Goal: Information Seeking & Learning: Check status

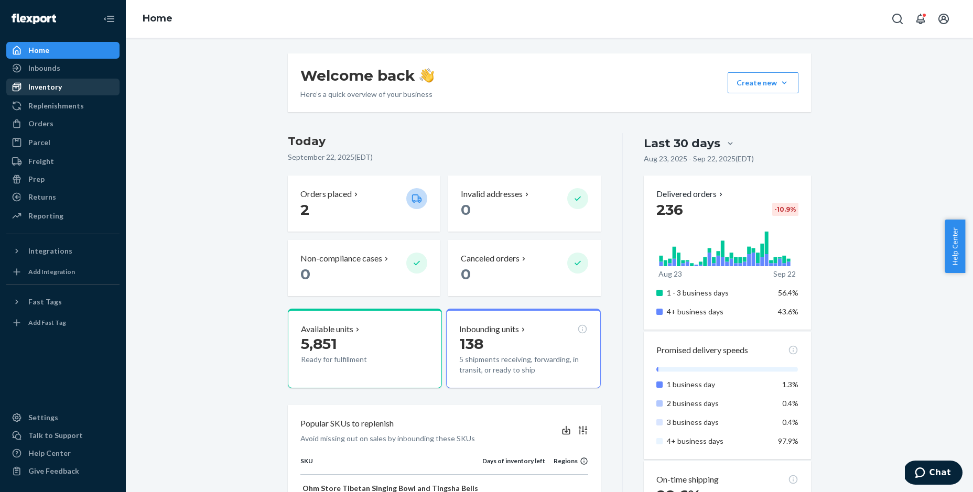
click at [46, 89] on div "Inventory" at bounding box center [45, 87] width 34 height 10
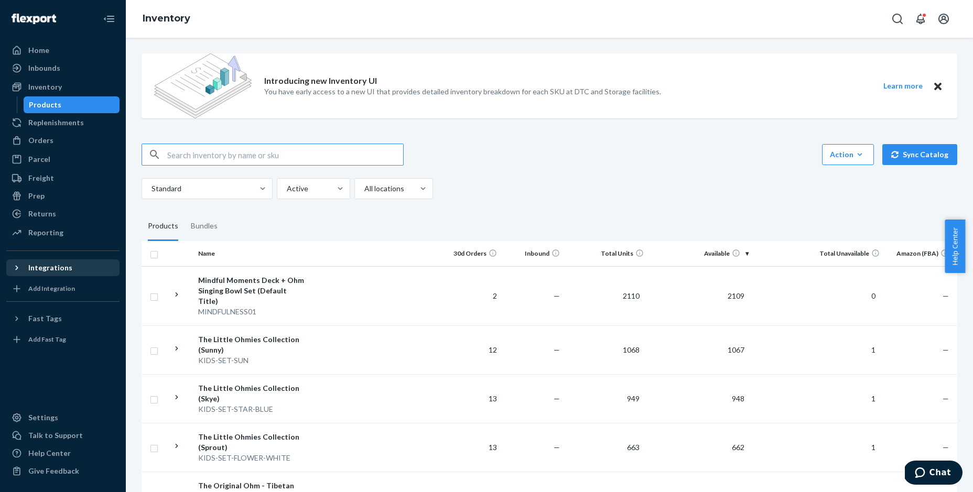
click at [58, 272] on div "Integrations" at bounding box center [50, 268] width 44 height 10
click at [68, 323] on div "Add Integration" at bounding box center [51, 324] width 47 height 9
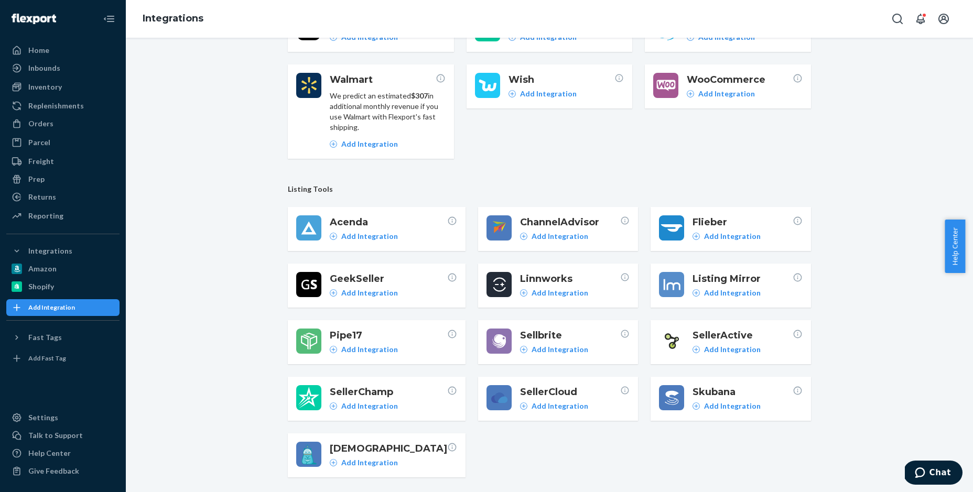
scroll to position [178, 0]
click at [53, 215] on div "Reporting" at bounding box center [45, 216] width 35 height 10
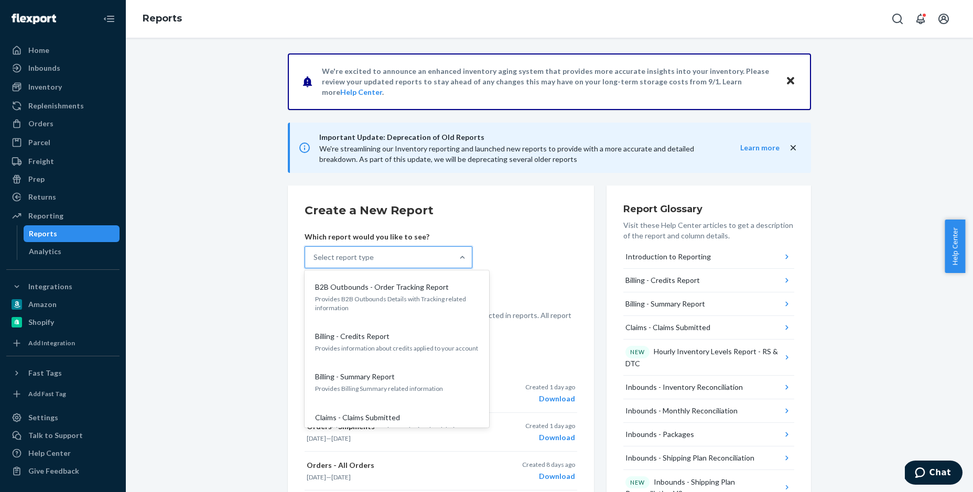
click at [436, 255] on div "Select report type" at bounding box center [379, 257] width 148 height 21
click at [315, 255] on input "option B2B Outbounds - Order Tracking Report focused, 1 of 32. 32 results avail…" at bounding box center [314, 257] width 1 height 10
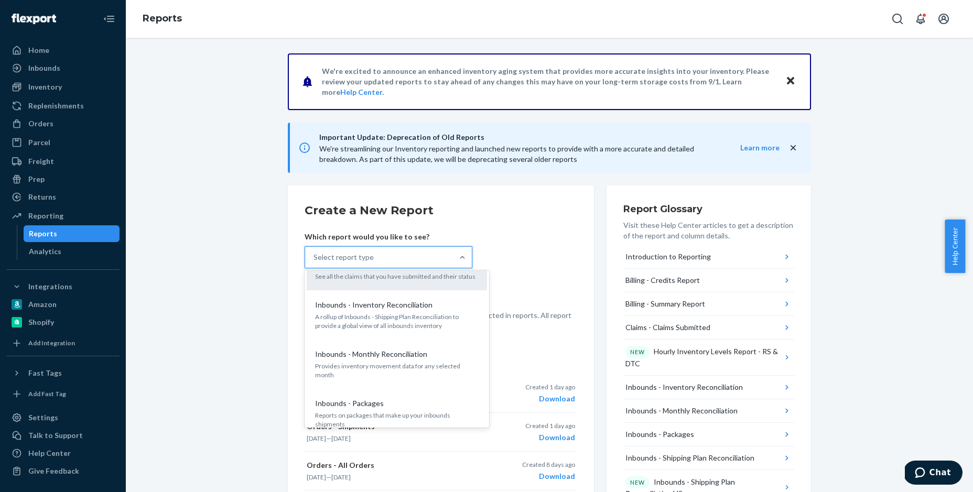
scroll to position [158, 0]
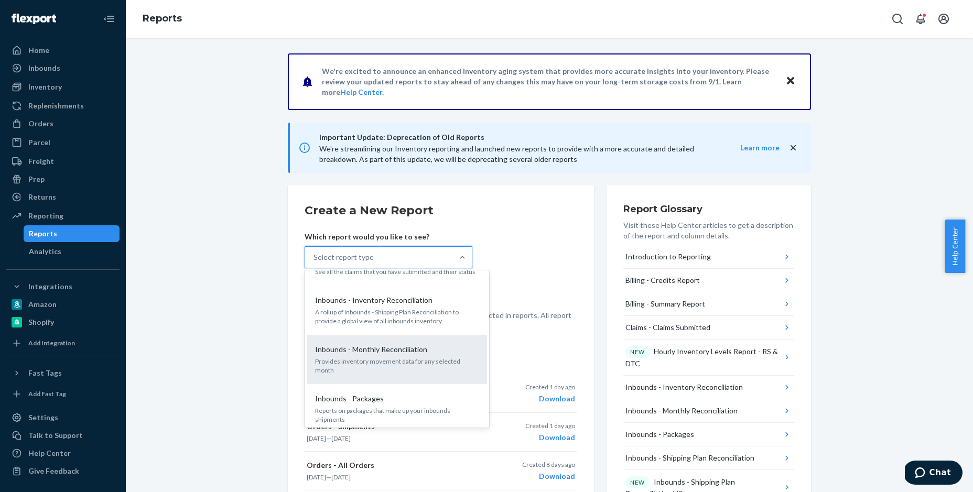
click at [347, 350] on p "Inbounds - Monthly Reconciliation" at bounding box center [371, 350] width 112 height 10
click at [315, 263] on input "option Inbounds - Monthly Reconciliation focused, 6 of 32. 32 results available…" at bounding box center [314, 257] width 1 height 10
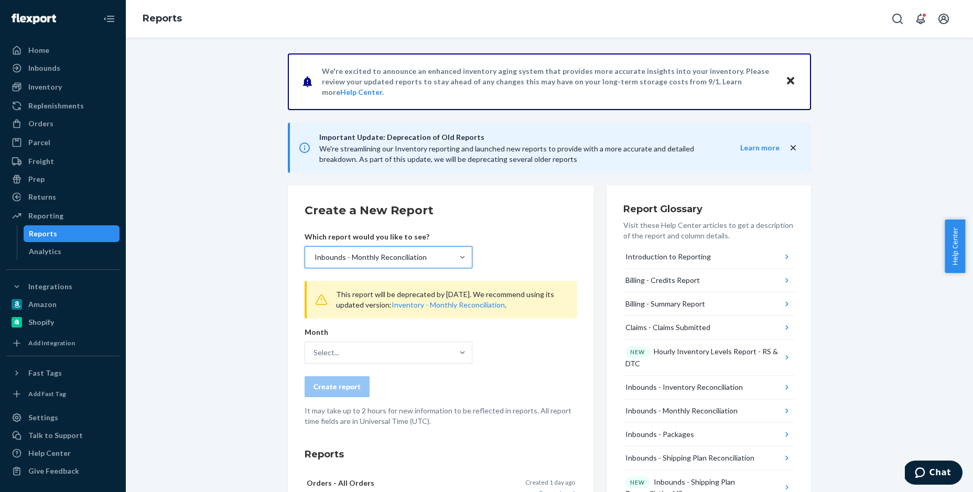
click at [347, 350] on div "Select..." at bounding box center [379, 352] width 148 height 21
click at [315, 350] on input "Select..." at bounding box center [314, 353] width 1 height 10
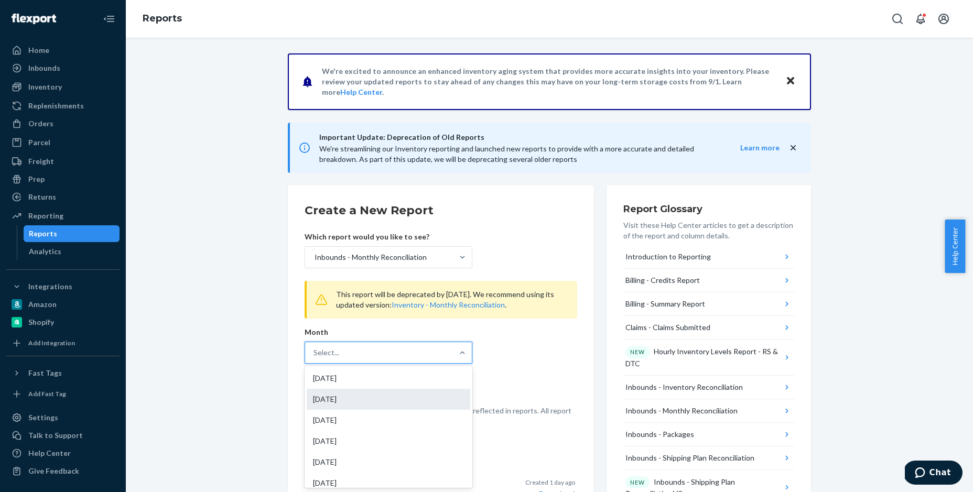
scroll to position [0, 0]
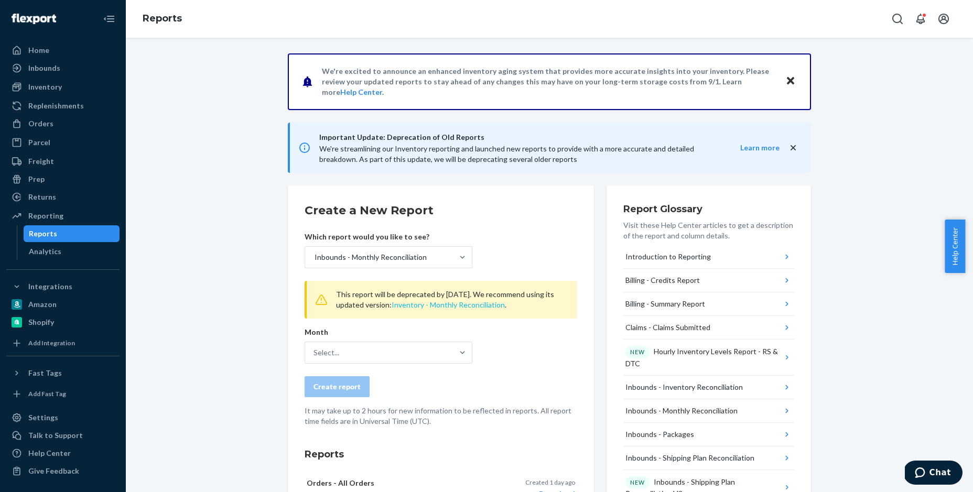
click at [443, 307] on button "Inventory - Monthly Reconciliation" at bounding box center [448, 305] width 113 height 10
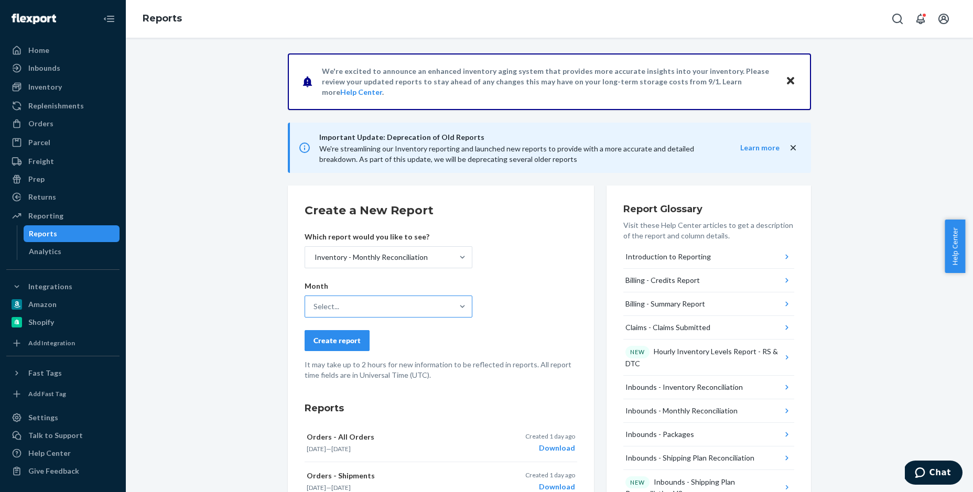
click at [432, 306] on div "Select..." at bounding box center [379, 306] width 148 height 21
click at [315, 306] on input "Select..." at bounding box center [314, 307] width 1 height 10
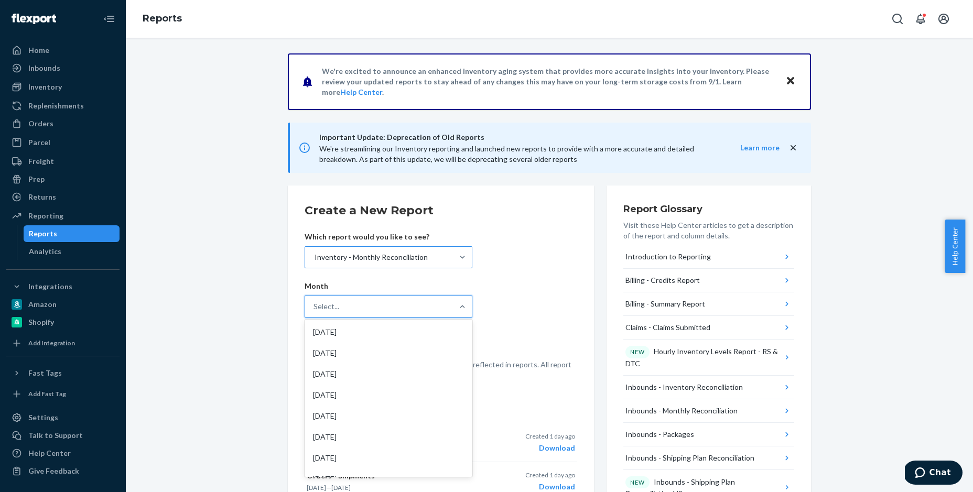
click at [449, 254] on div "Inventory - Monthly Reconciliation" at bounding box center [379, 257] width 148 height 21
click at [315, 254] on input "Inventory - Monthly Reconciliation" at bounding box center [314, 257] width 1 height 10
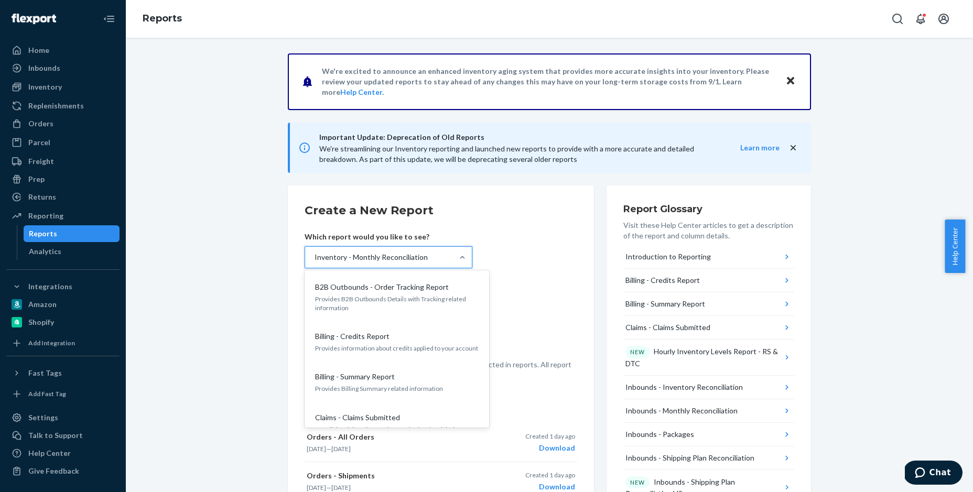
scroll to position [340, 0]
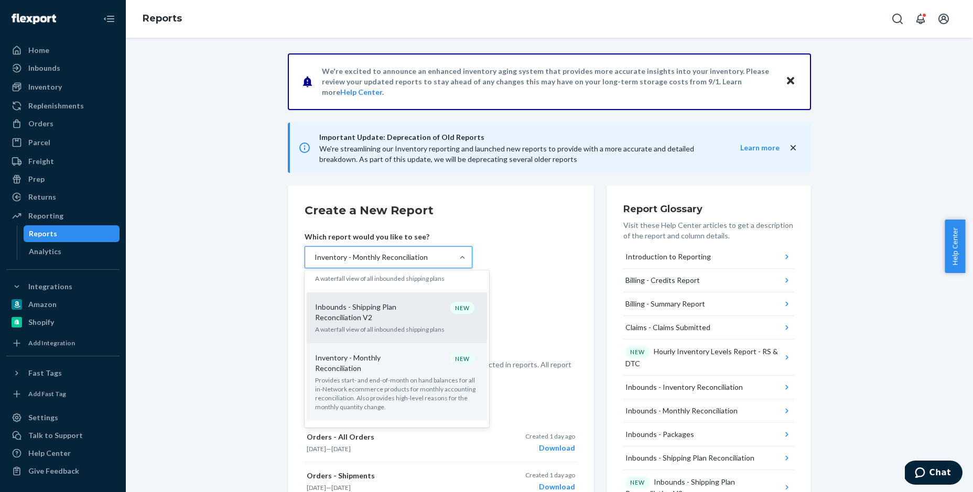
click at [435, 302] on div "Inbounds - Shipping Plan Reconciliation V2 NEW" at bounding box center [395, 312] width 168 height 21
click at [315, 263] on input "option Inbounds - Monthly Reconciliation, selected. option Inbounds - Shipping …" at bounding box center [314, 257] width 1 height 10
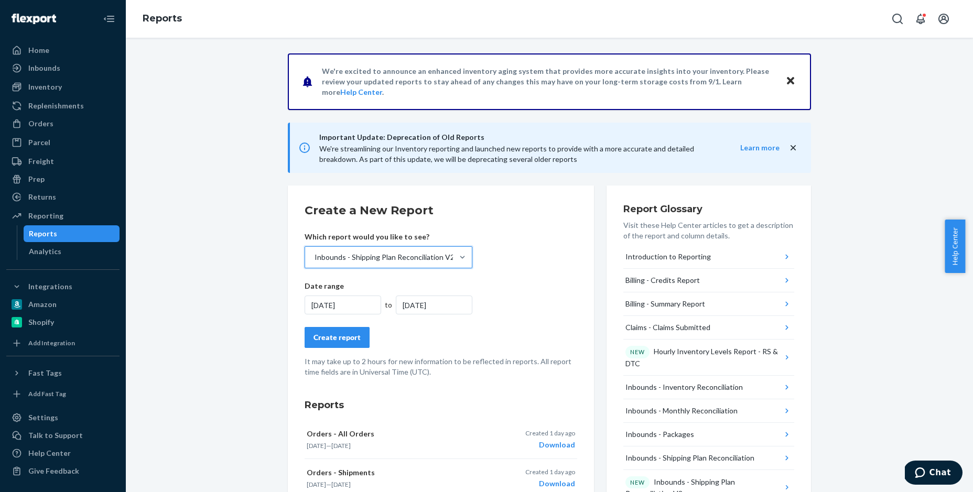
click at [359, 303] on div "[DATE]" at bounding box center [343, 305] width 77 height 19
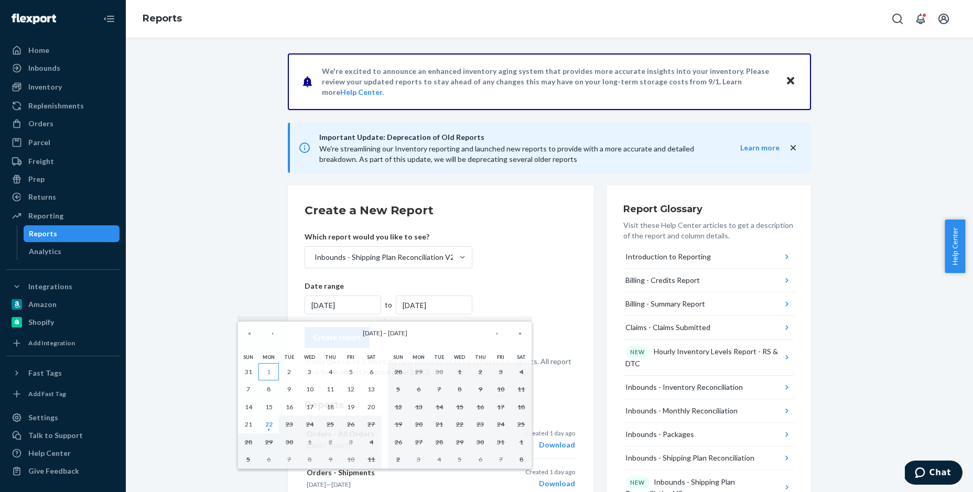
click at [267, 369] on abbr "1" at bounding box center [269, 372] width 4 height 8
click at [272, 368] on button "1" at bounding box center [269, 372] width 20 height 18
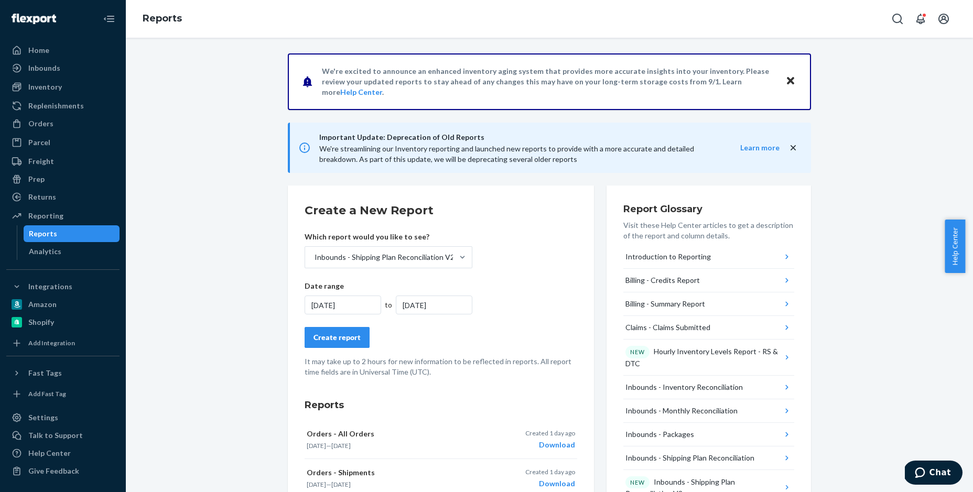
click at [440, 299] on div "[DATE]" at bounding box center [434, 305] width 77 height 19
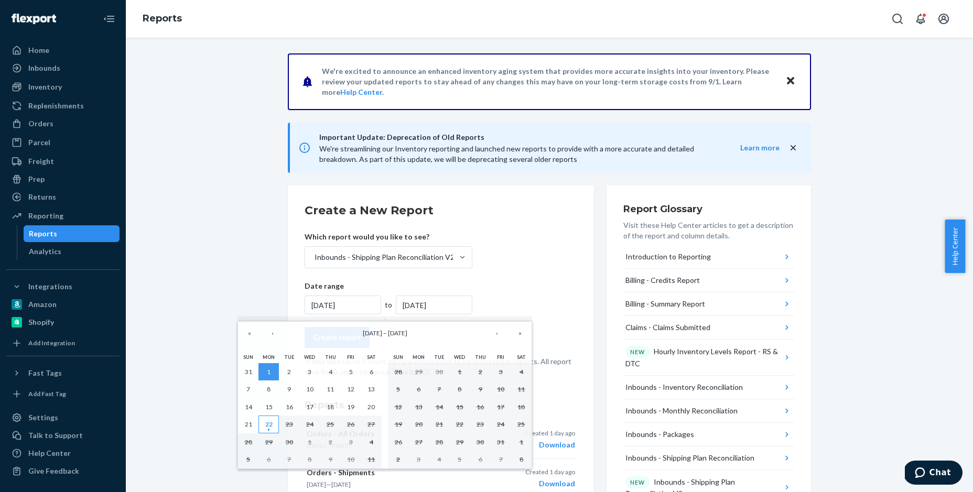
click at [270, 421] on abbr "22" at bounding box center [268, 425] width 7 height 8
click at [534, 293] on form "Create a New Report Which report would you like to see? Inbounds - Shipping Pla…" at bounding box center [441, 289] width 273 height 175
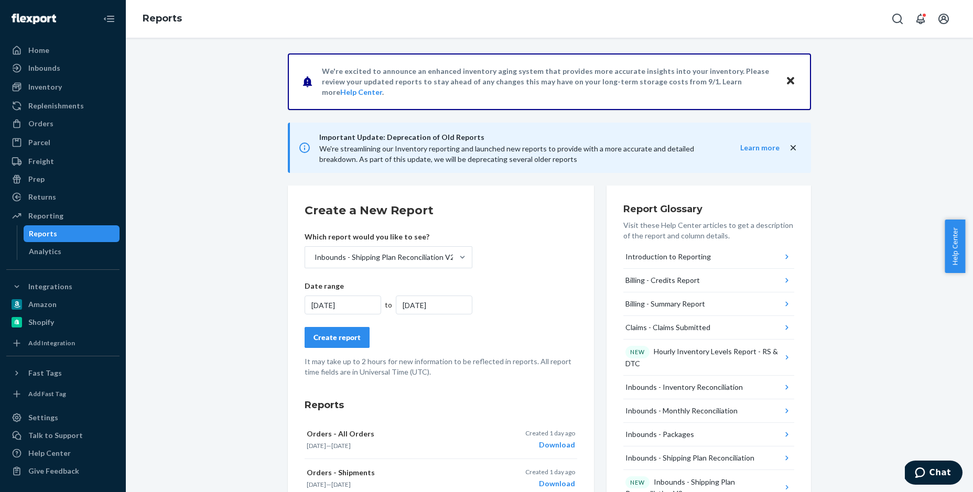
drag, startPoint x: 455, startPoint y: 303, endPoint x: 449, endPoint y: 301, distance: 5.5
click at [455, 303] on div "[DATE]" at bounding box center [434, 305] width 77 height 19
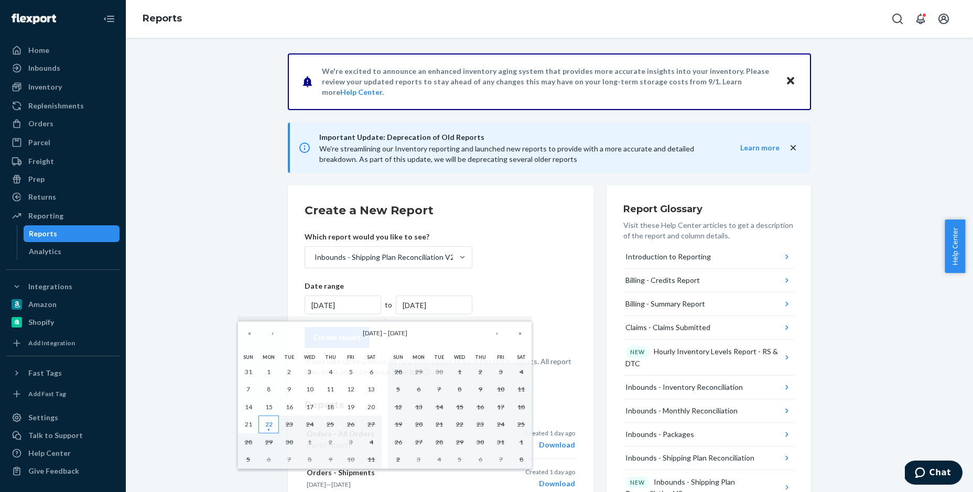
click at [267, 421] on abbr "22" at bounding box center [268, 425] width 7 height 8
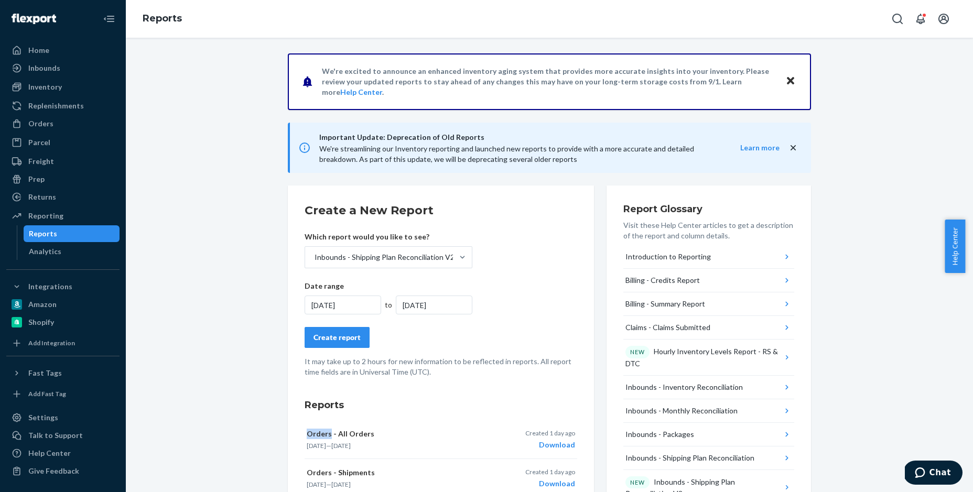
click at [347, 296] on div "[DATE]" at bounding box center [343, 305] width 77 height 19
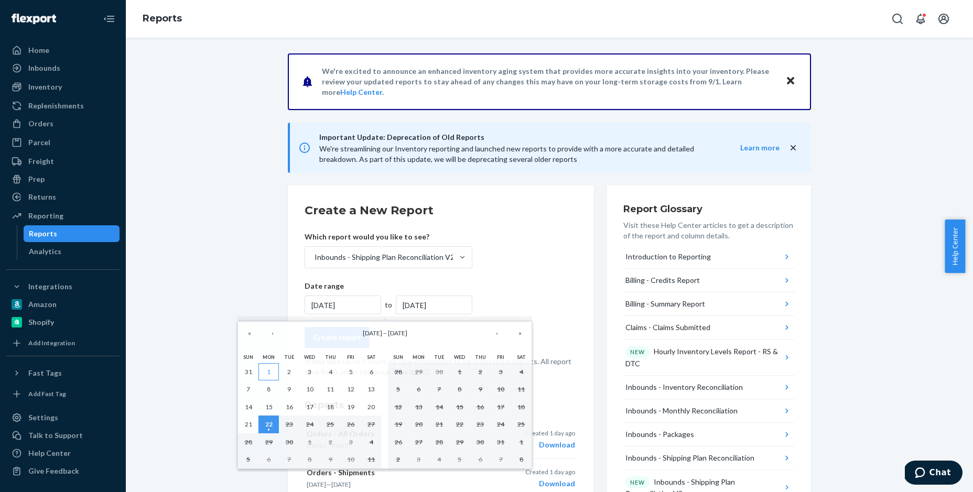
click at [267, 369] on button "1" at bounding box center [269, 372] width 20 height 18
click at [266, 369] on button "1" at bounding box center [269, 372] width 20 height 18
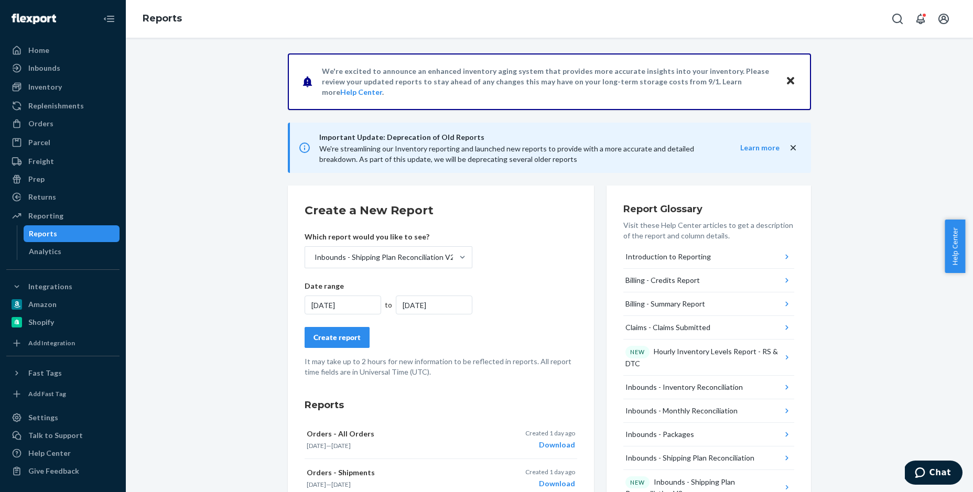
click at [396, 303] on div "[DATE]" at bounding box center [434, 305] width 77 height 19
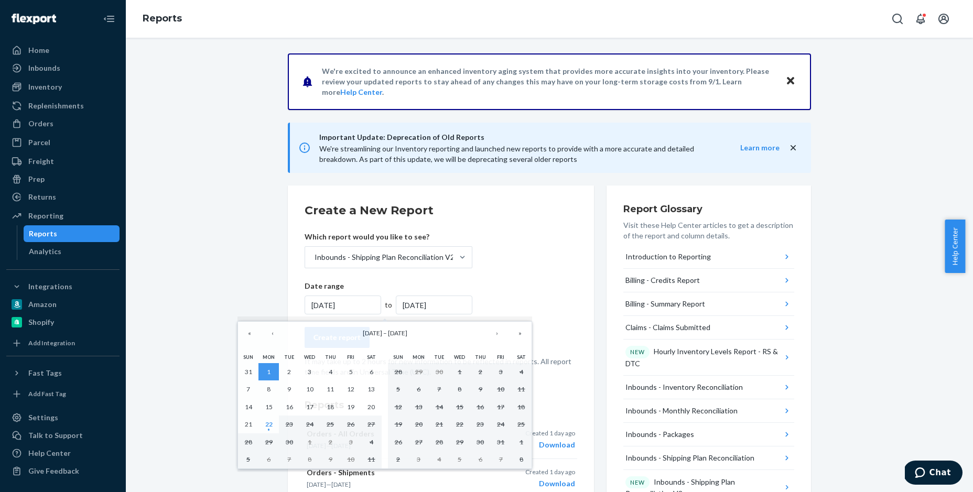
click at [413, 302] on div "[DATE]" at bounding box center [434, 305] width 77 height 19
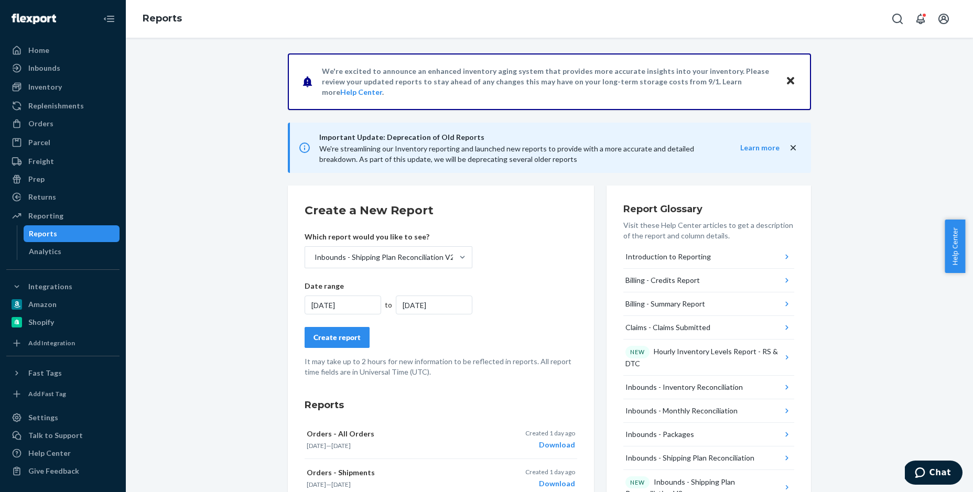
click at [411, 304] on div "[DATE]" at bounding box center [434, 305] width 77 height 19
click at [409, 304] on div "[DATE]" at bounding box center [434, 305] width 77 height 19
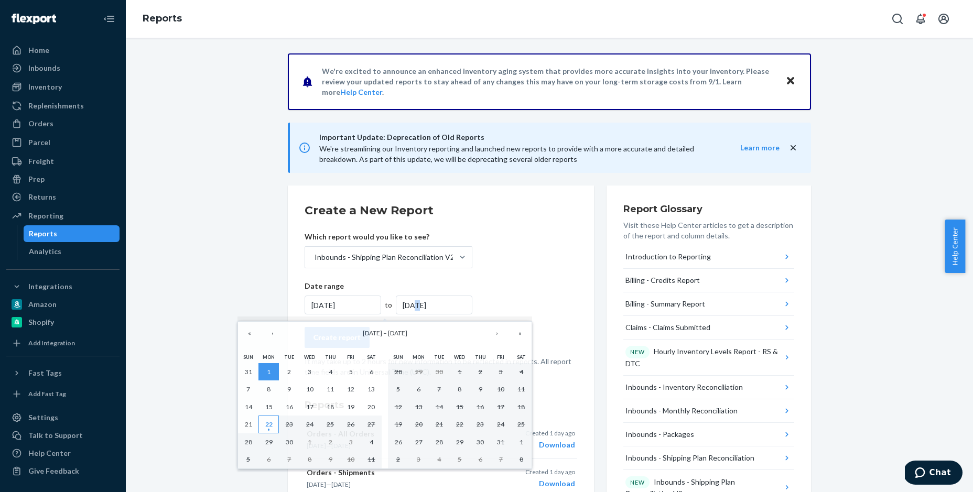
click at [266, 419] on button "22" at bounding box center [269, 425] width 20 height 18
click at [267, 421] on abbr "22" at bounding box center [268, 425] width 7 height 8
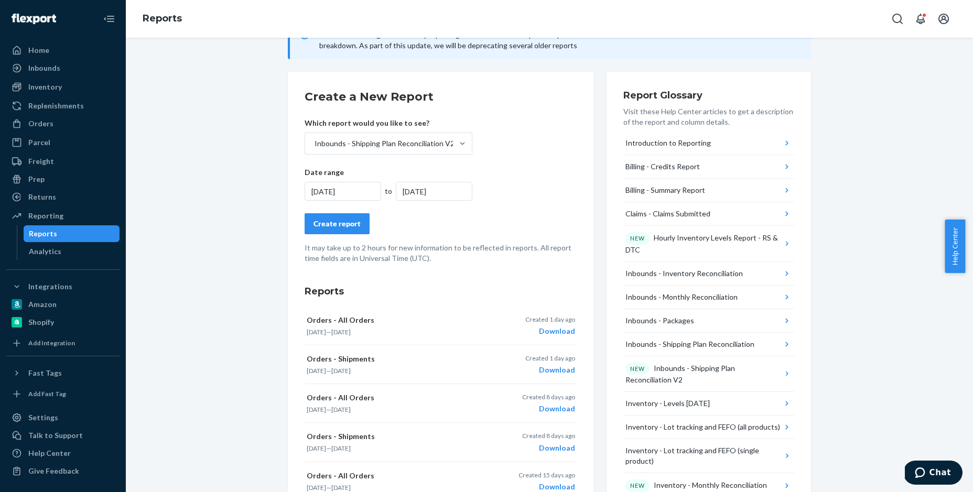
scroll to position [115, 0]
click at [349, 355] on p "Orders - Shipments" at bounding box center [395, 357] width 177 height 10
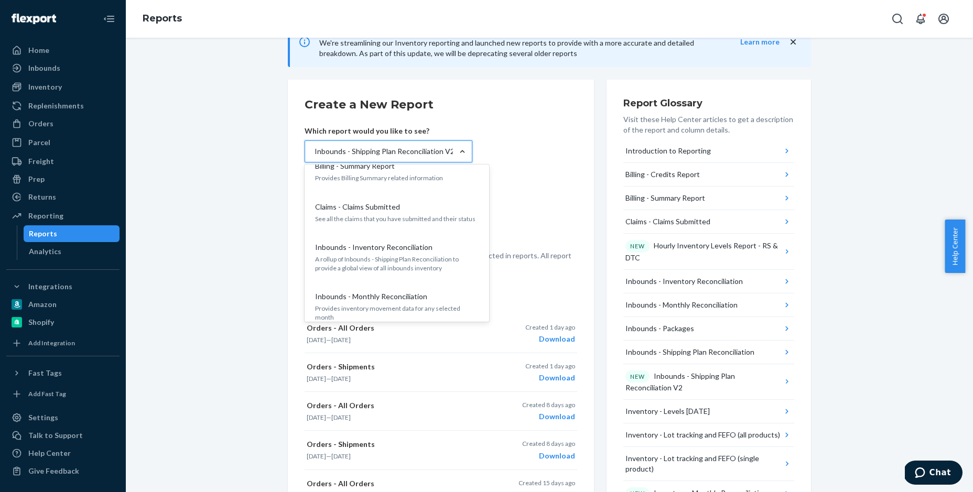
scroll to position [109, 0]
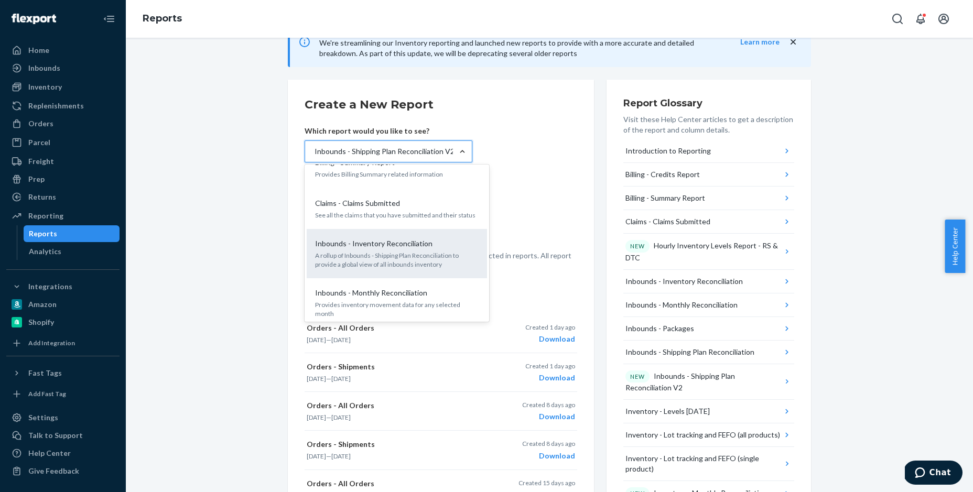
click at [429, 244] on div "Inbounds - Inventory Reconciliation" at bounding box center [395, 244] width 168 height 10
click at [315, 157] on input "option Inbounds - Shipping Plan Reconciliation V2, selected. option Inbounds - …" at bounding box center [314, 151] width 1 height 10
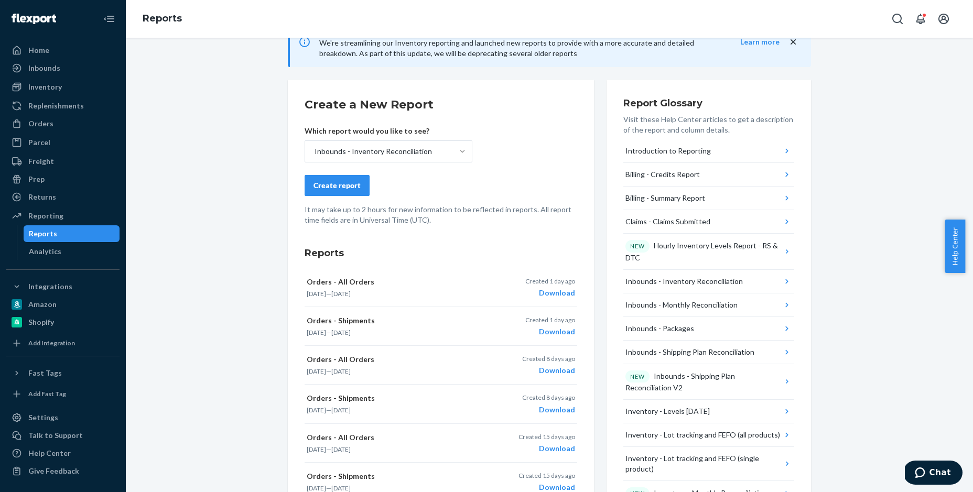
click at [333, 189] on div "Create report" at bounding box center [337, 185] width 47 height 10
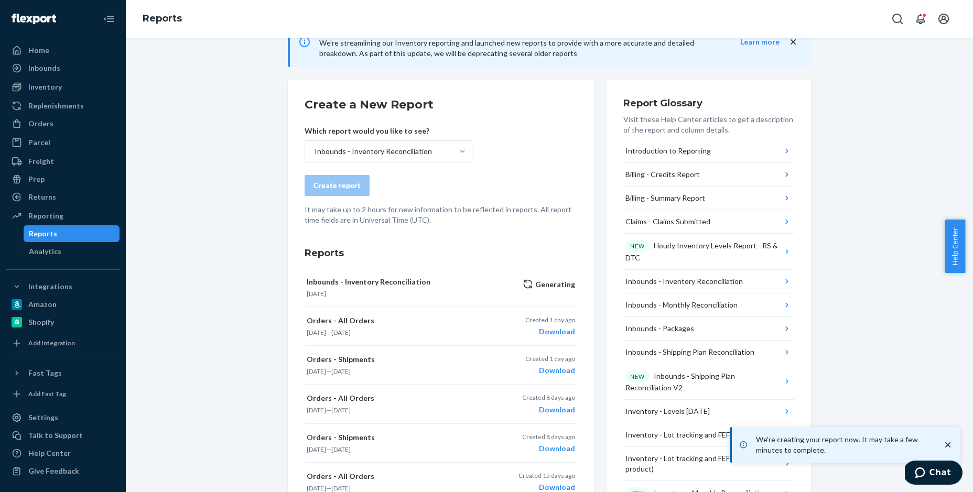
click at [949, 445] on icon "close toast" at bounding box center [948, 445] width 10 height 10
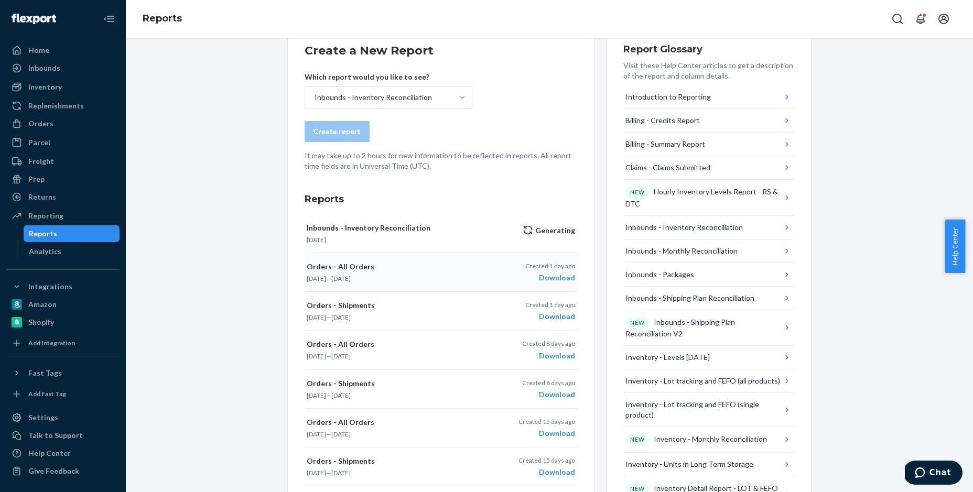
scroll to position [159, 0]
click at [557, 319] on div "Download" at bounding box center [551, 318] width 50 height 10
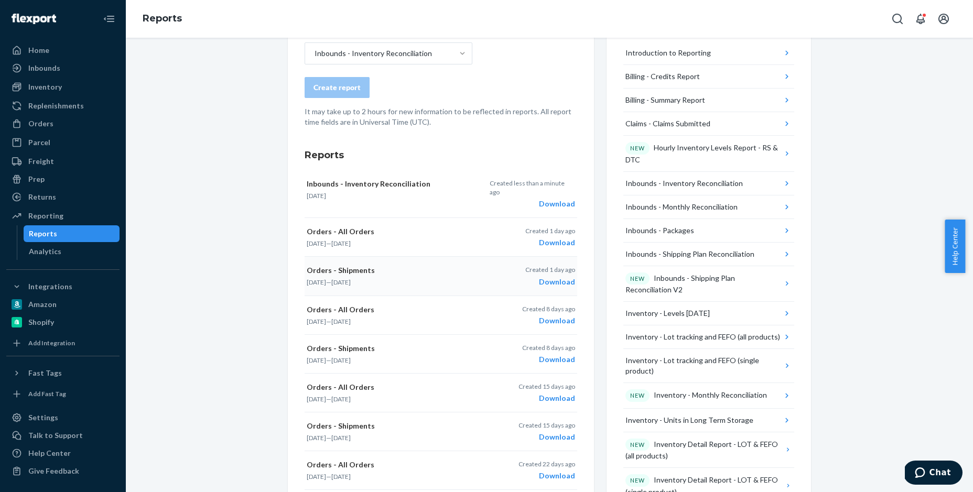
scroll to position [206, 0]
click at [734, 185] on div "Inbounds - Inventory Reconciliation" at bounding box center [684, 181] width 117 height 10
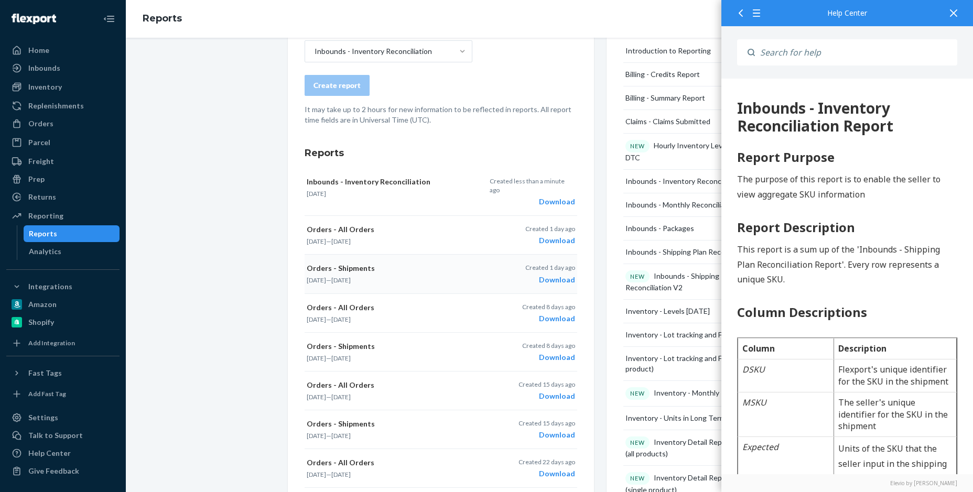
scroll to position [0, 0]
click at [554, 197] on div "Download" at bounding box center [532, 202] width 85 height 10
click at [677, 157] on div "NEW Hourly Inventory Levels Report - RS & DTC" at bounding box center [704, 151] width 157 height 23
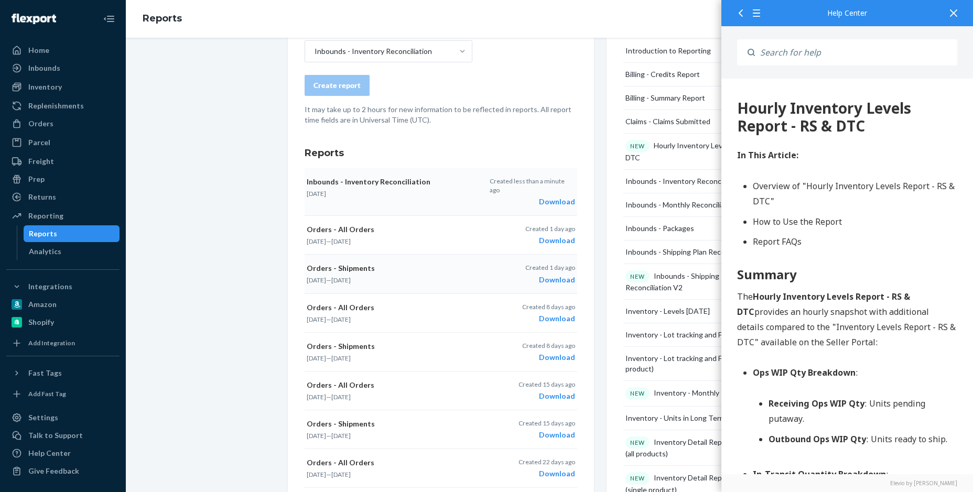
click at [959, 7] on div at bounding box center [954, 13] width 23 height 26
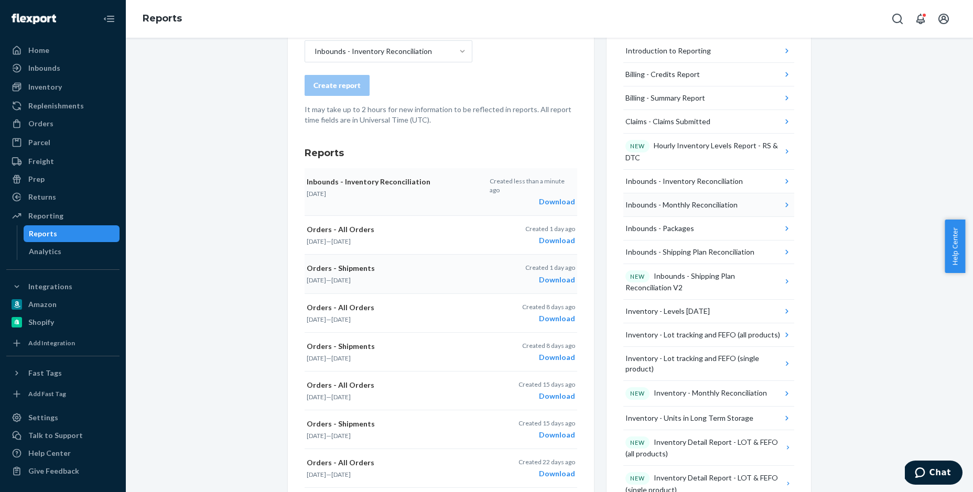
click at [701, 203] on div "Inbounds - Monthly Reconciliation" at bounding box center [682, 205] width 112 height 10
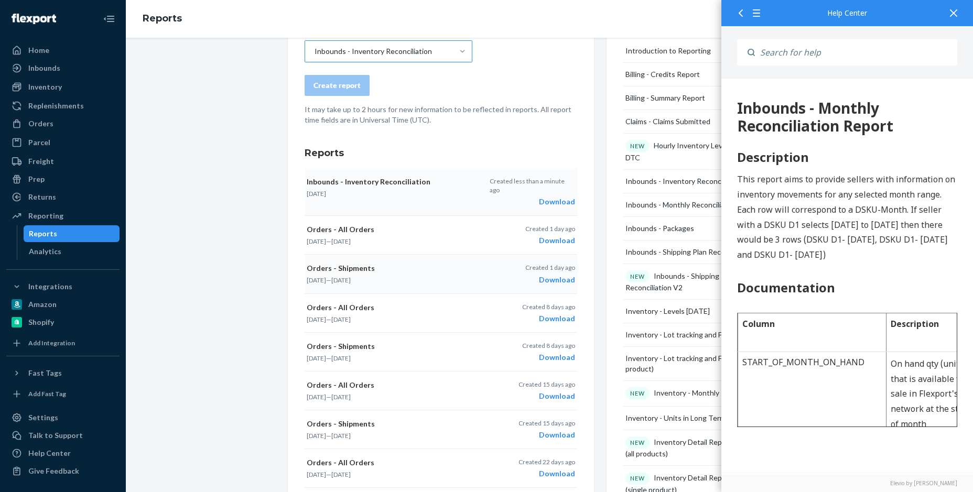
click at [402, 59] on div "Inbounds - Inventory Reconciliation" at bounding box center [379, 51] width 148 height 21
click at [315, 57] on input "Inbounds - Inventory Reconciliation" at bounding box center [314, 51] width 1 height 10
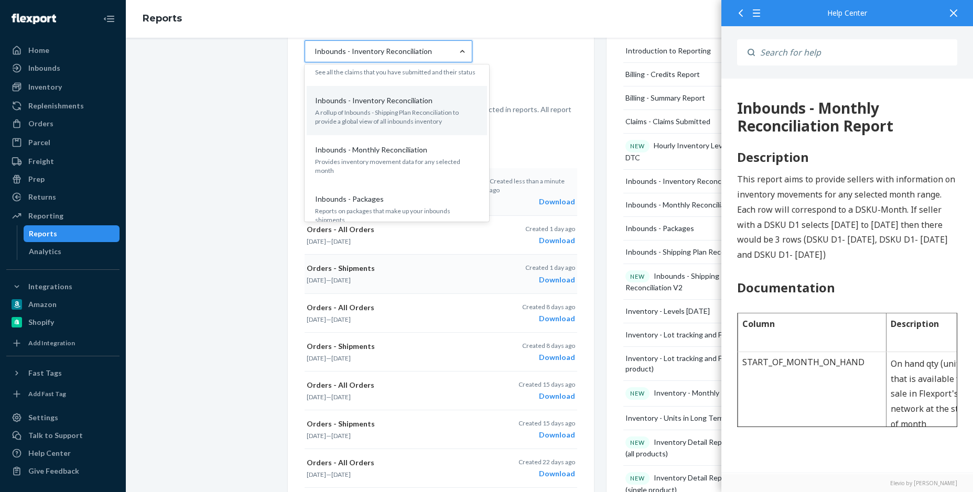
scroll to position [158, 0]
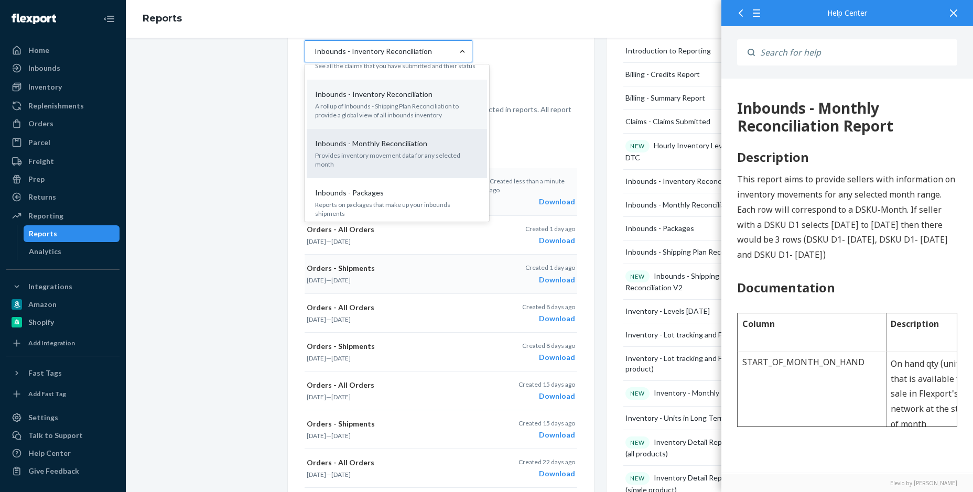
click at [391, 142] on p "Inbounds - Monthly Reconciliation" at bounding box center [371, 143] width 112 height 10
click at [315, 57] on input "option Inbounds - Inventory Reconciliation, selected. option Inbounds - Monthly…" at bounding box center [314, 51] width 1 height 10
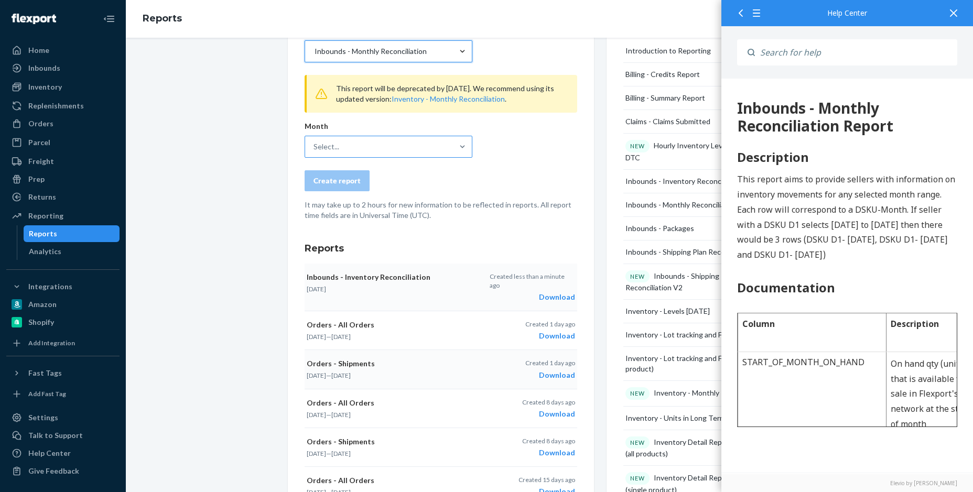
click at [390, 142] on div "Select..." at bounding box center [379, 146] width 148 height 21
click at [315, 142] on input "Select..." at bounding box center [314, 147] width 1 height 10
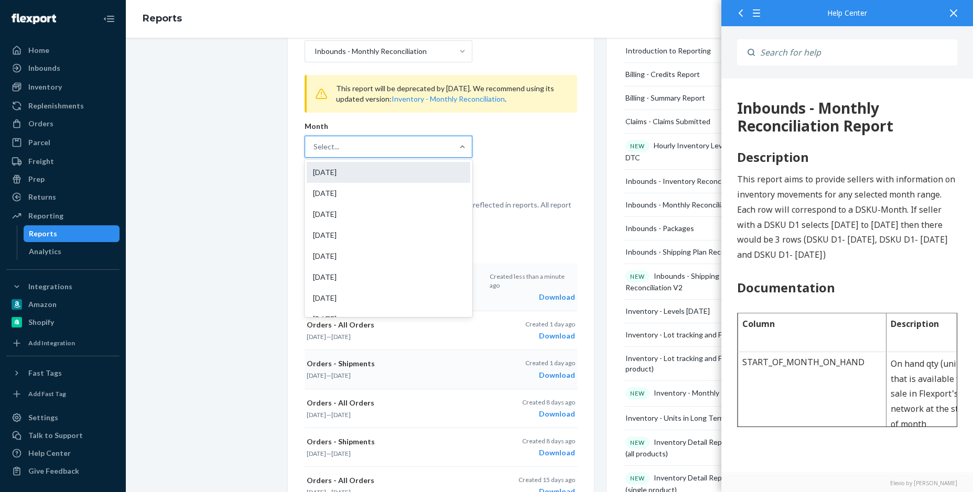
click at [334, 165] on div "[DATE]" at bounding box center [389, 172] width 164 height 21
click at [315, 152] on input "option [DATE] focused, 1 of 56. 56 results available. Use Up and Down to choose…" at bounding box center [314, 147] width 1 height 10
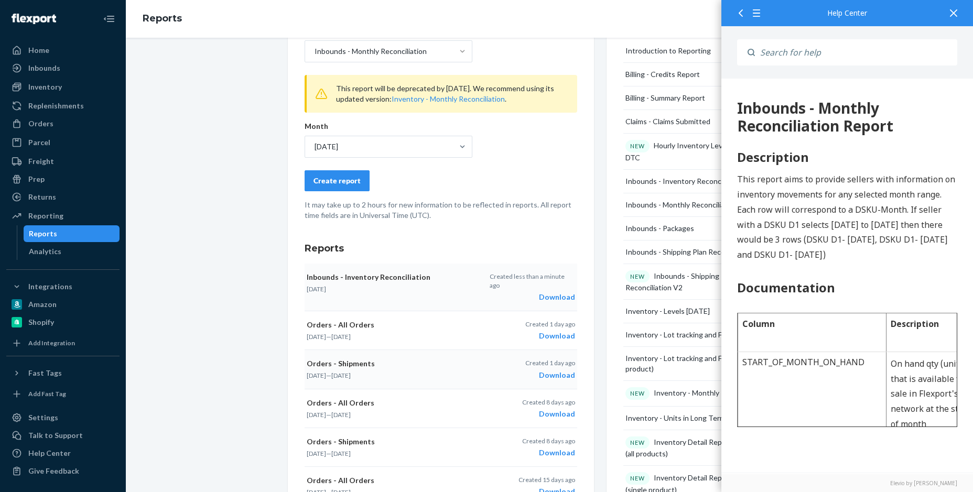
click at [333, 178] on div "Create report" at bounding box center [337, 181] width 47 height 10
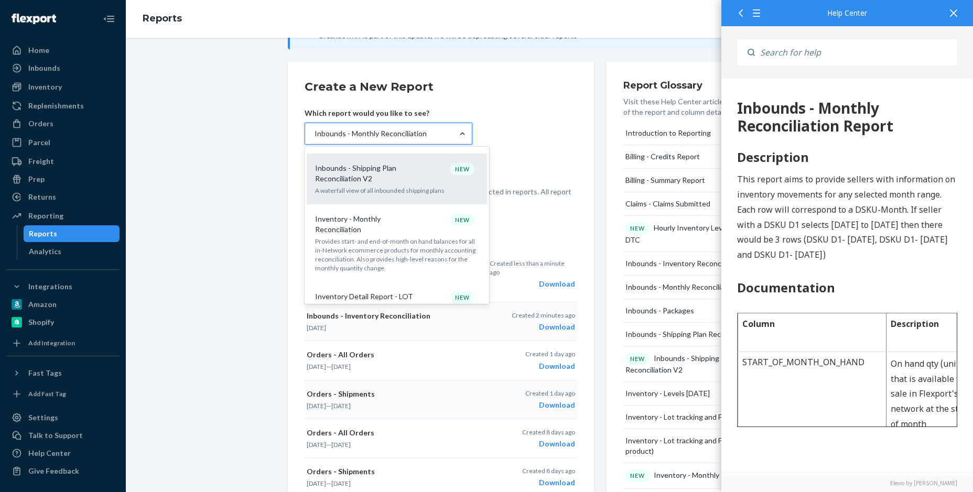
scroll to position [356, 0]
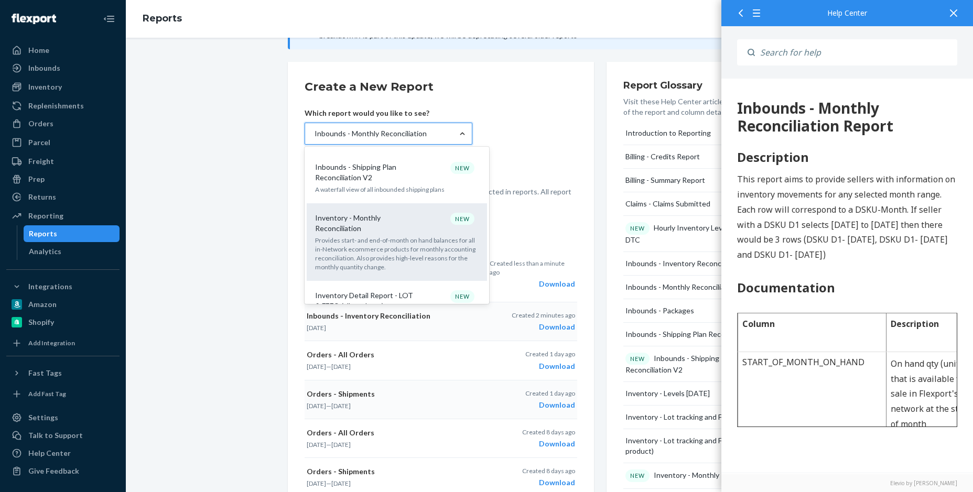
click at [413, 213] on div "Inventory - Monthly Reconciliation NEW" at bounding box center [395, 223] width 168 height 21
click at [315, 139] on input "option Inbounds - Monthly Reconciliation, selected. option Inventory - Monthly …" at bounding box center [314, 133] width 1 height 10
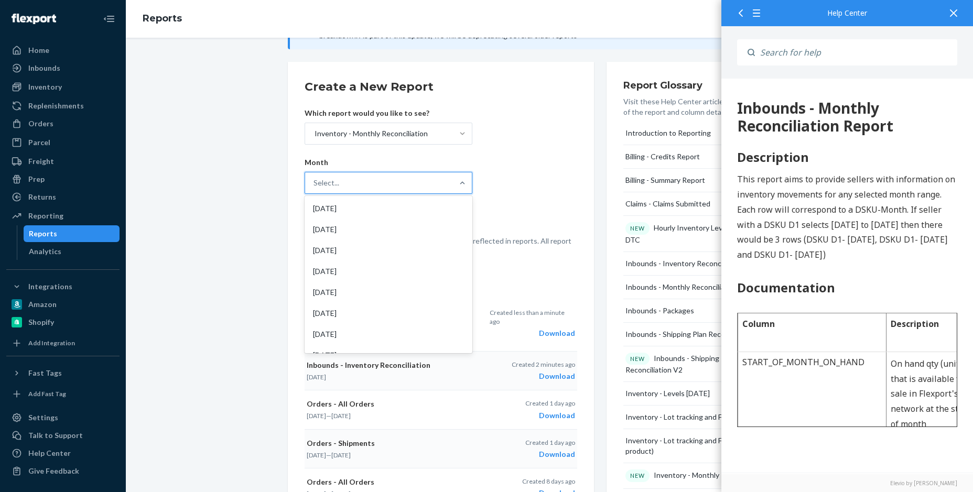
click at [381, 184] on div "Select..." at bounding box center [379, 183] width 148 height 21
click at [315, 184] on input "option [DATE] focused, 1 of 20. 20 results available. Use Up and Down to choose…" at bounding box center [314, 183] width 1 height 10
click at [356, 202] on div "[DATE]" at bounding box center [389, 208] width 164 height 21
click at [315, 188] on input "option [DATE] focused, 1 of 20. 20 results available. Use Up and Down to choose…" at bounding box center [314, 183] width 1 height 10
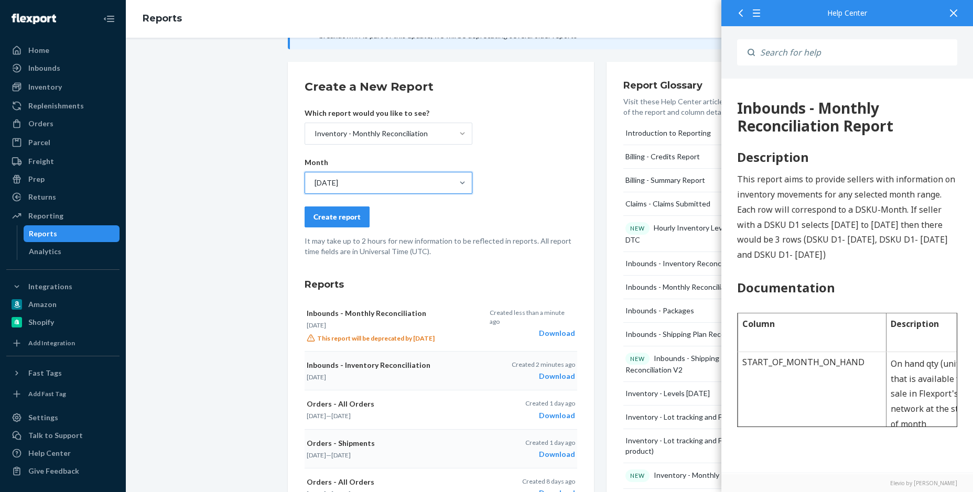
click at [344, 216] on div "Create report" at bounding box center [337, 217] width 47 height 10
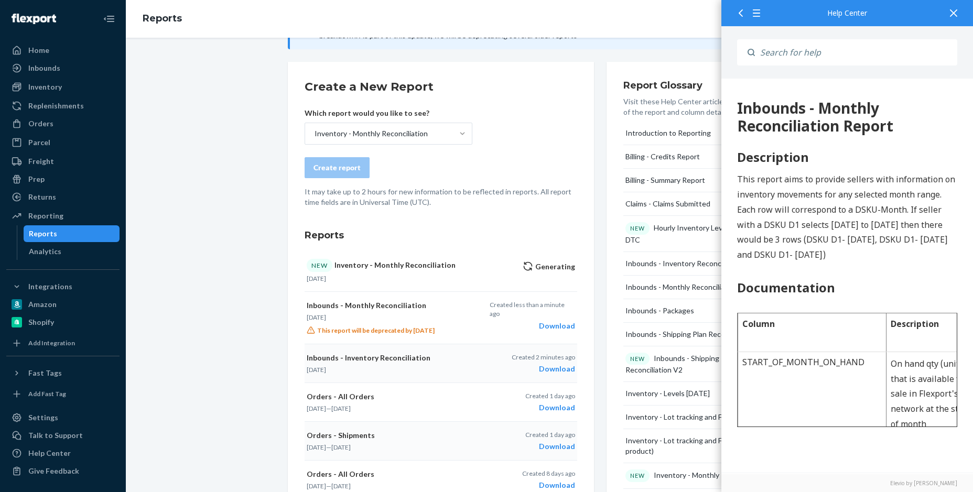
click at [905, 135] on div "Inbounds - Monthly Reconciliation Report Description This report aims to provid…" at bounding box center [848, 276] width 252 height 395
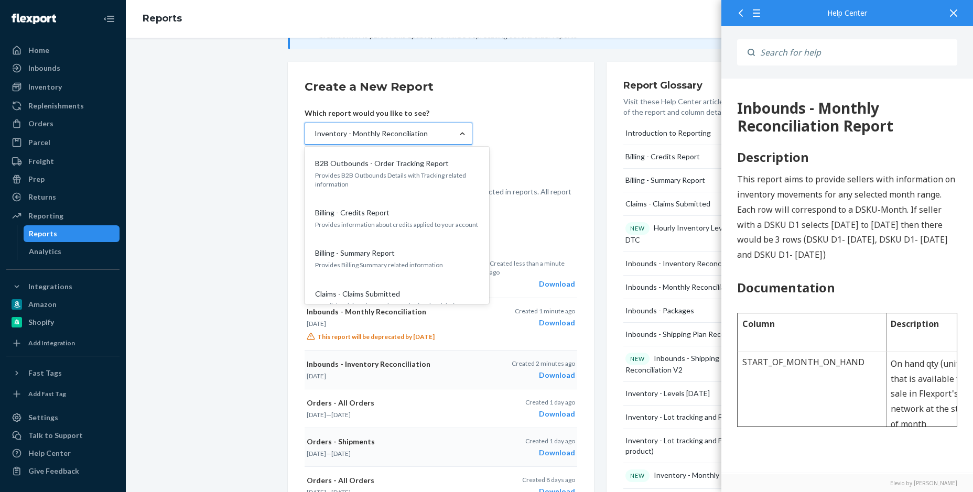
click at [407, 133] on div "Inventory - Monthly Reconciliation" at bounding box center [371, 133] width 113 height 10
click at [315, 133] on input "option Inventory - Monthly Reconciliation, selected. option B2B Outbounds - Ord…" at bounding box center [314, 133] width 1 height 10
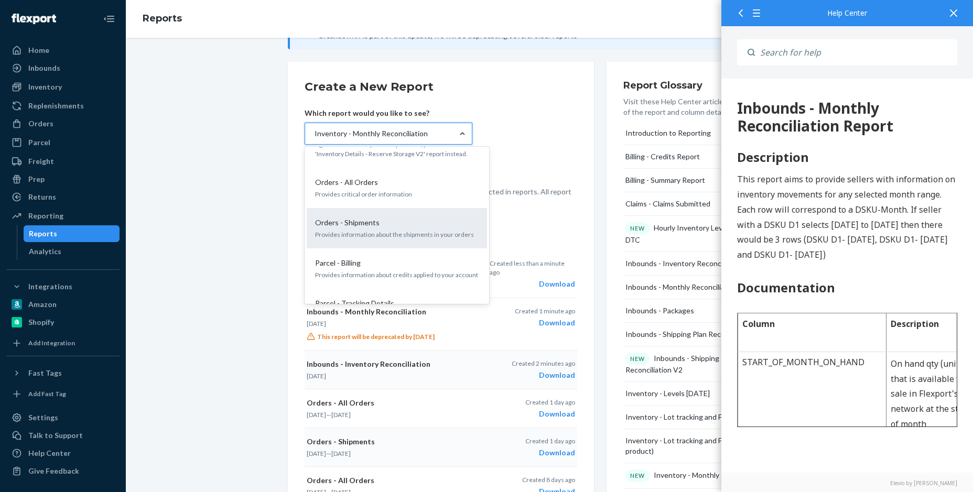
scroll to position [968, 0]
click at [356, 220] on p "Orders - Shipments" at bounding box center [347, 225] width 65 height 10
click at [315, 139] on input "option Inventory - Monthly Reconciliation, selected. option Orders - Shipments …" at bounding box center [314, 133] width 1 height 10
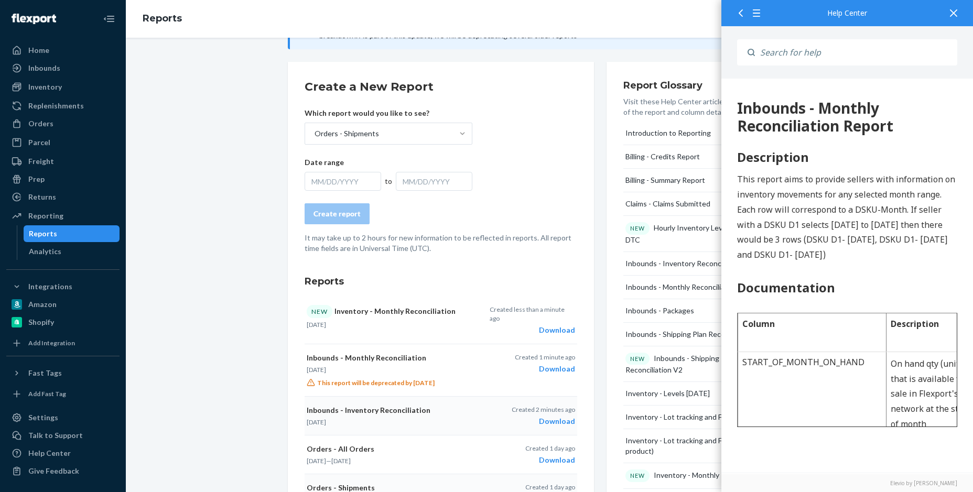
click at [342, 176] on div "MM/DD/YYYY" at bounding box center [343, 181] width 77 height 19
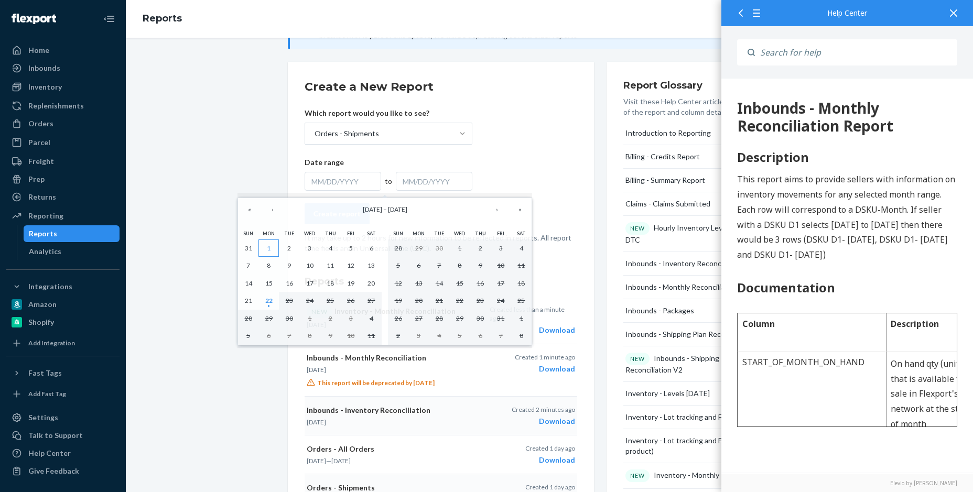
click at [271, 244] on button "1" at bounding box center [269, 249] width 20 height 18
click at [271, 245] on abbr "1" at bounding box center [269, 248] width 4 height 8
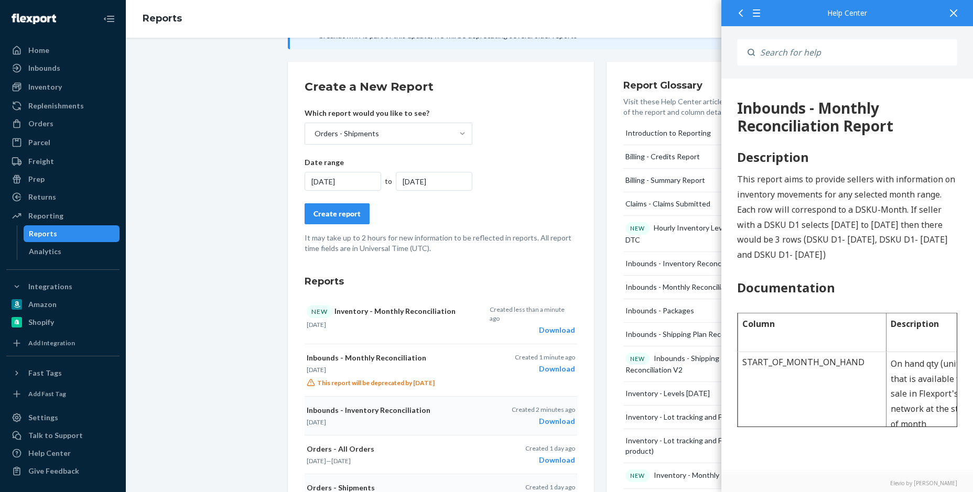
click at [441, 183] on div "[DATE]" at bounding box center [434, 181] width 77 height 19
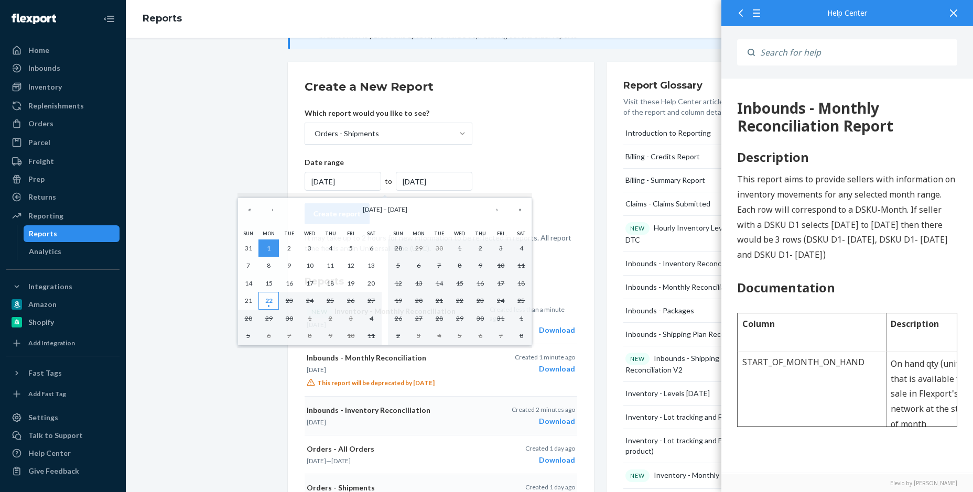
click at [267, 300] on abbr "22" at bounding box center [268, 301] width 7 height 8
click at [413, 181] on div "[DATE]" at bounding box center [434, 181] width 77 height 19
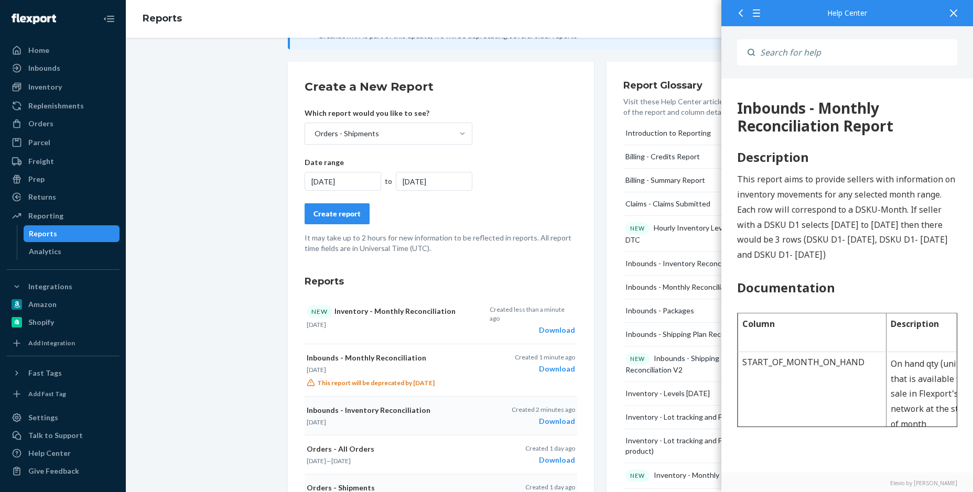
click at [410, 181] on div "[DATE]" at bounding box center [434, 181] width 77 height 19
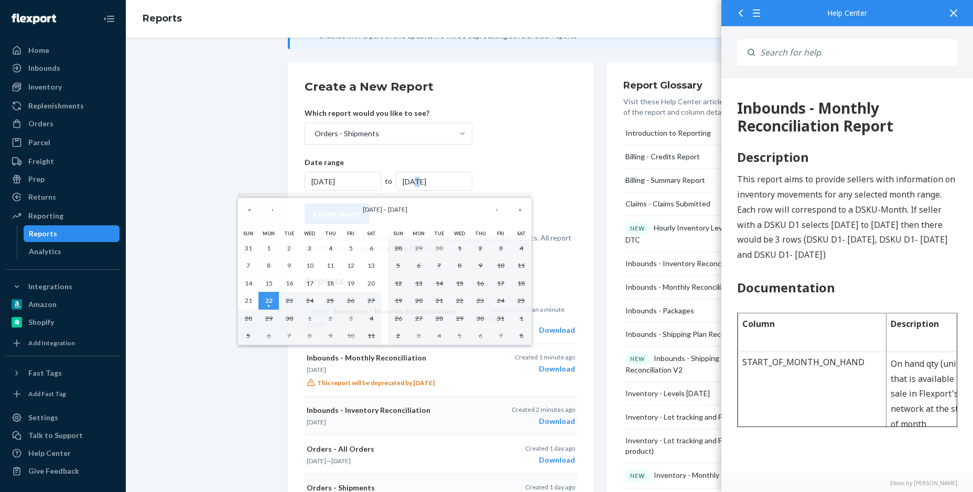
click at [410, 181] on div "[DATE]" at bounding box center [434, 181] width 77 height 19
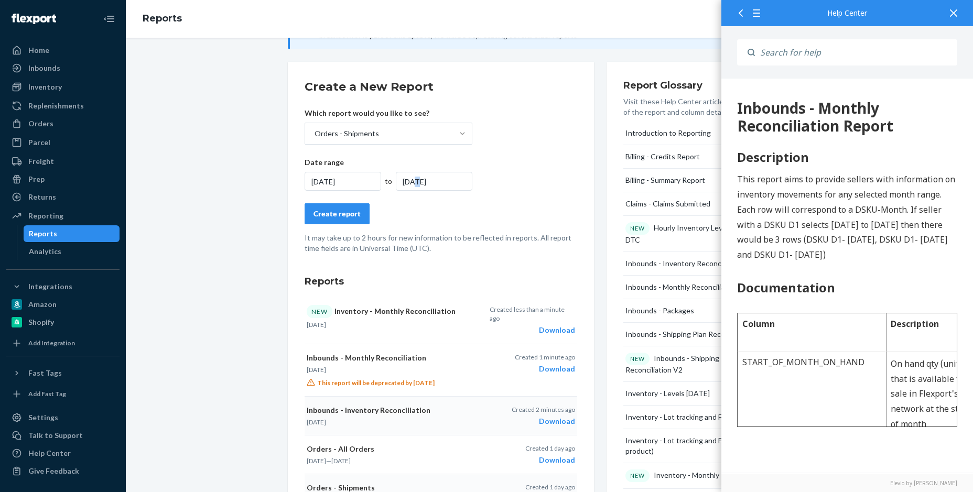
click at [410, 181] on div "[DATE]" at bounding box center [434, 181] width 77 height 19
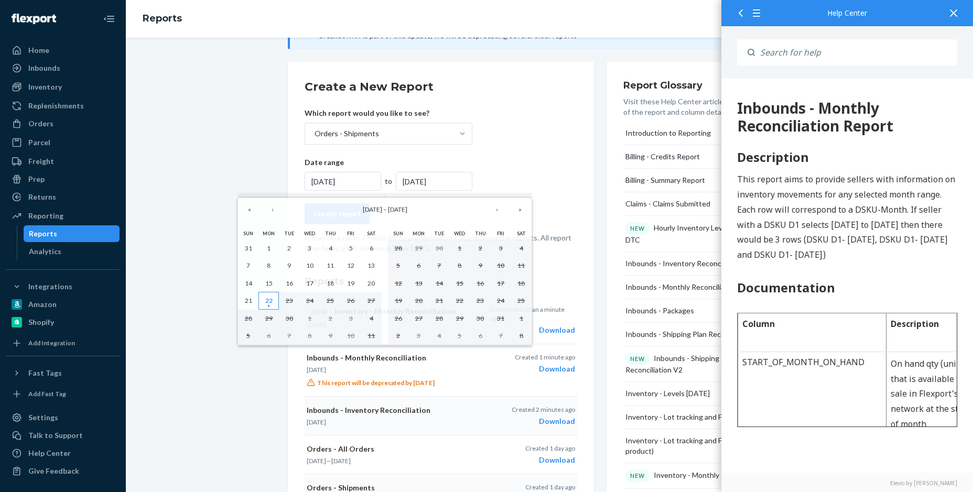
click at [273, 293] on button "22" at bounding box center [269, 301] width 20 height 18
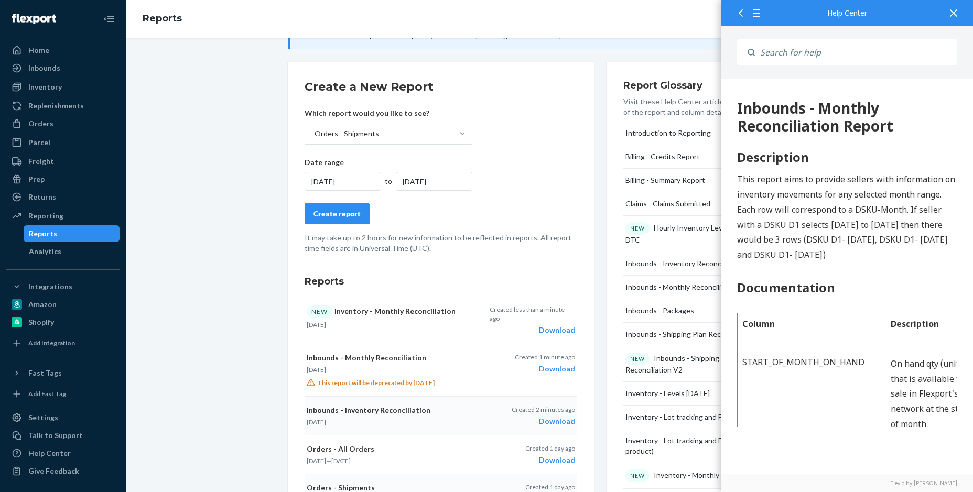
click at [330, 170] on div "Date range [DATE] to [DATE]" at bounding box center [389, 174] width 168 height 34
click at [322, 180] on div "[DATE]" at bounding box center [343, 181] width 77 height 19
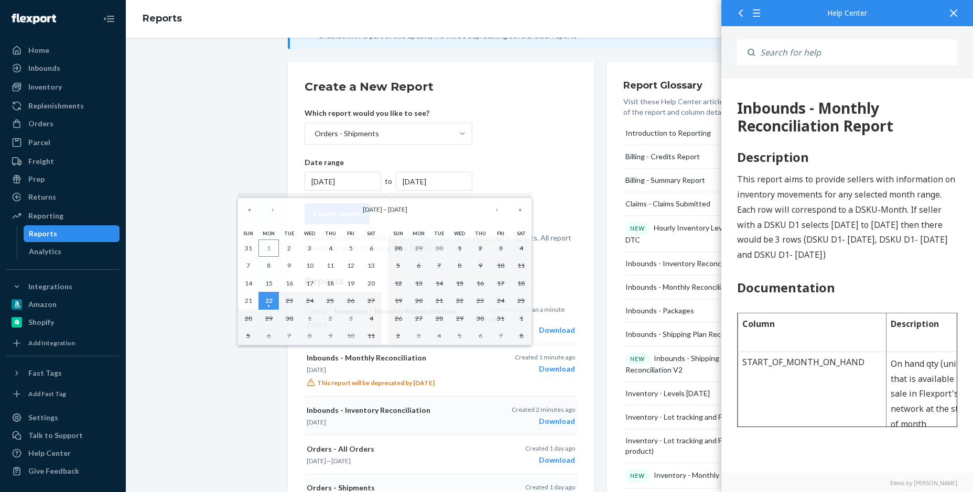
click at [267, 246] on abbr "1" at bounding box center [269, 248] width 4 height 8
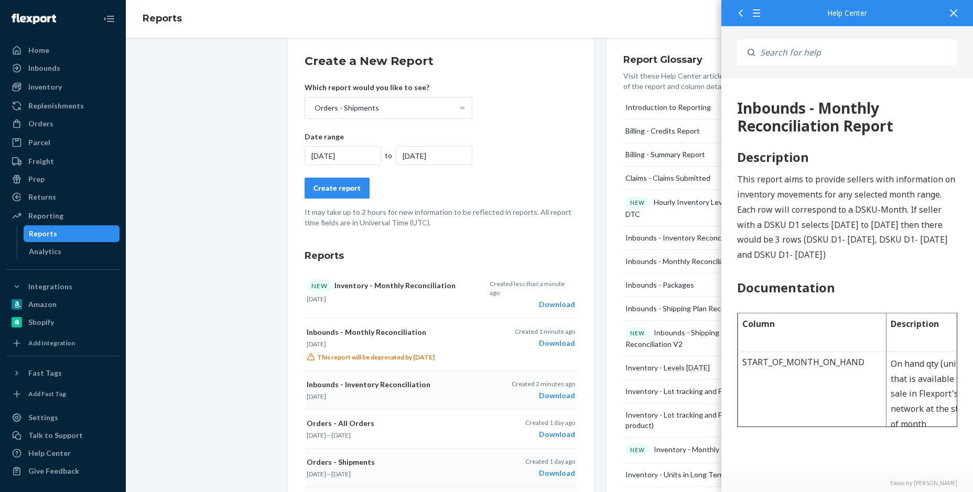
scroll to position [149, 0]
click at [409, 156] on div "[DATE]" at bounding box center [434, 156] width 77 height 19
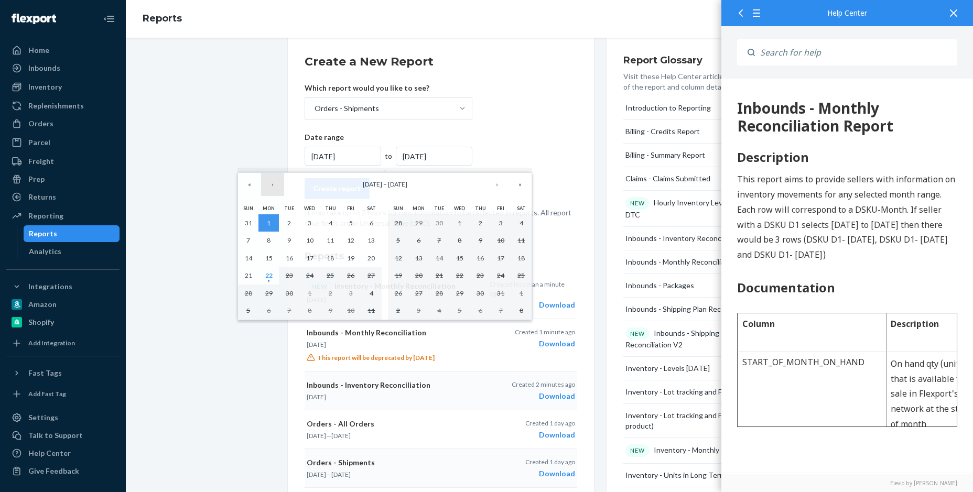
click at [274, 184] on button "‹" at bounding box center [272, 184] width 23 height 23
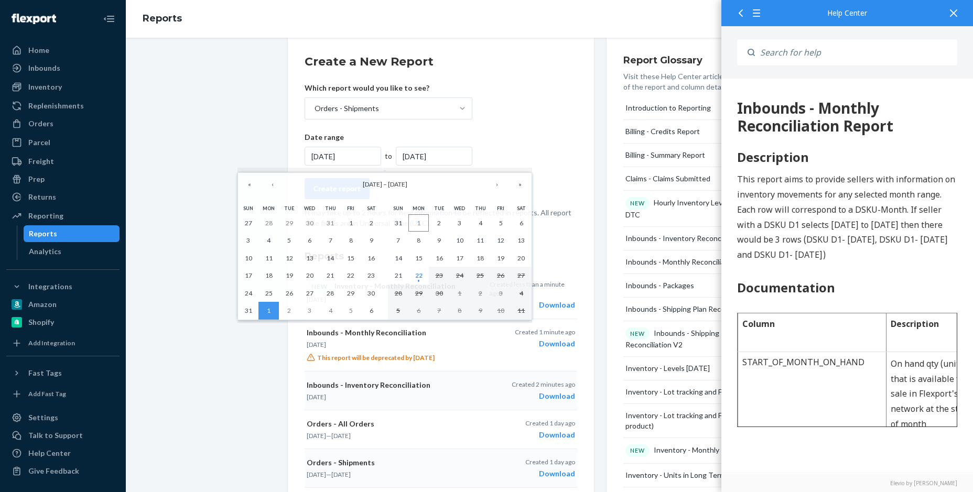
click at [416, 222] on button "1" at bounding box center [419, 224] width 20 height 18
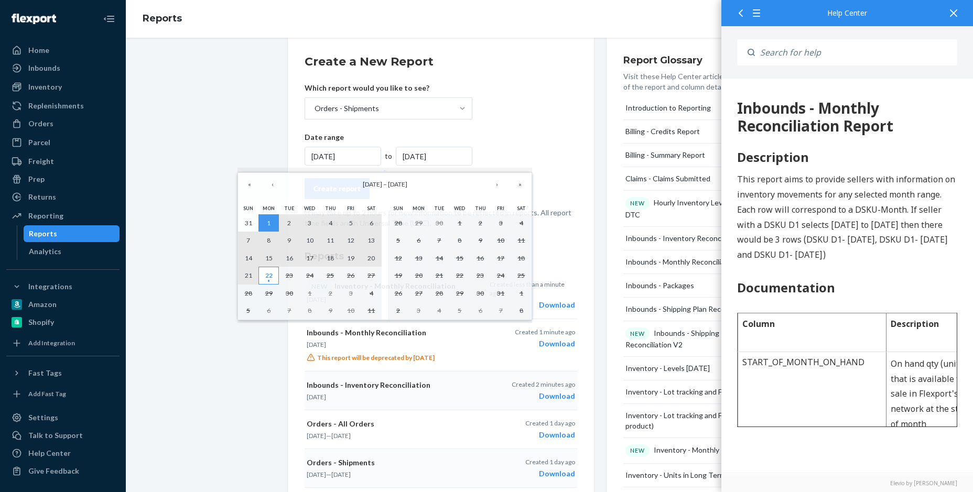
click at [267, 267] on button "22" at bounding box center [269, 276] width 20 height 18
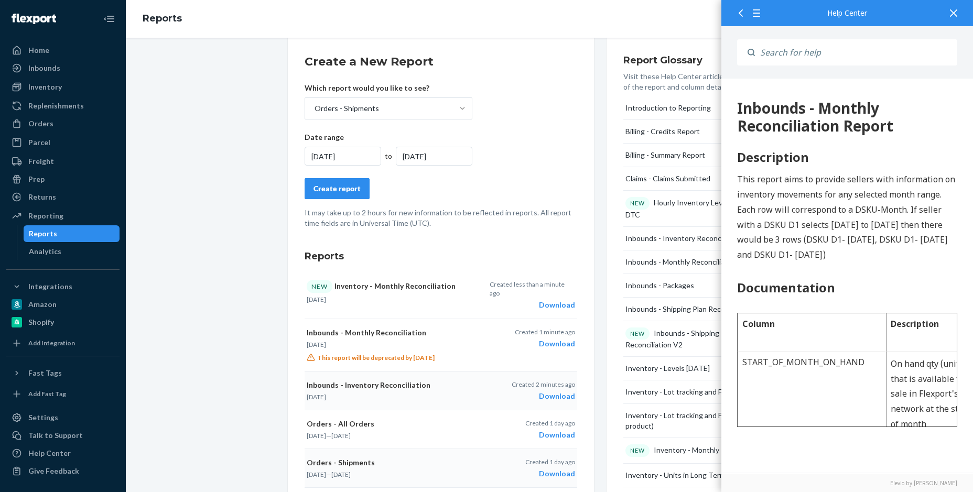
click at [324, 185] on div "Create report" at bounding box center [337, 189] width 47 height 10
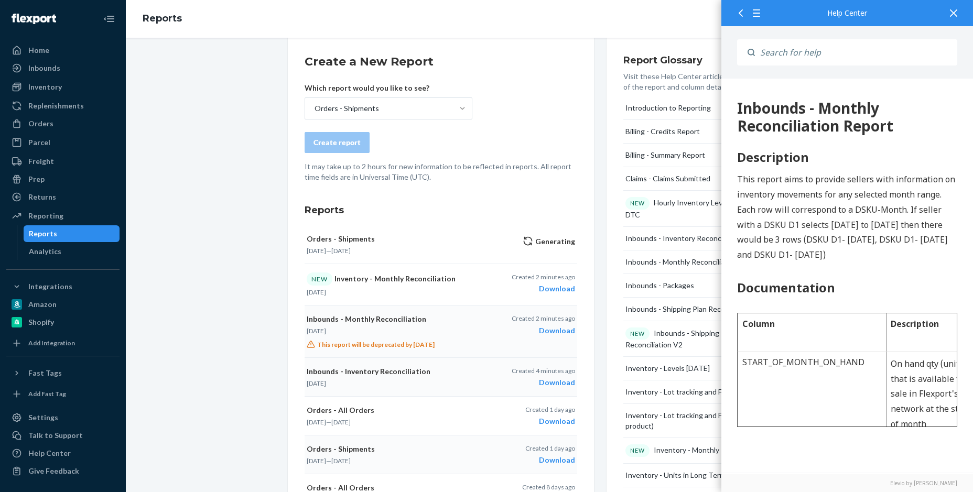
click at [549, 329] on div "Download" at bounding box center [543, 331] width 63 height 10
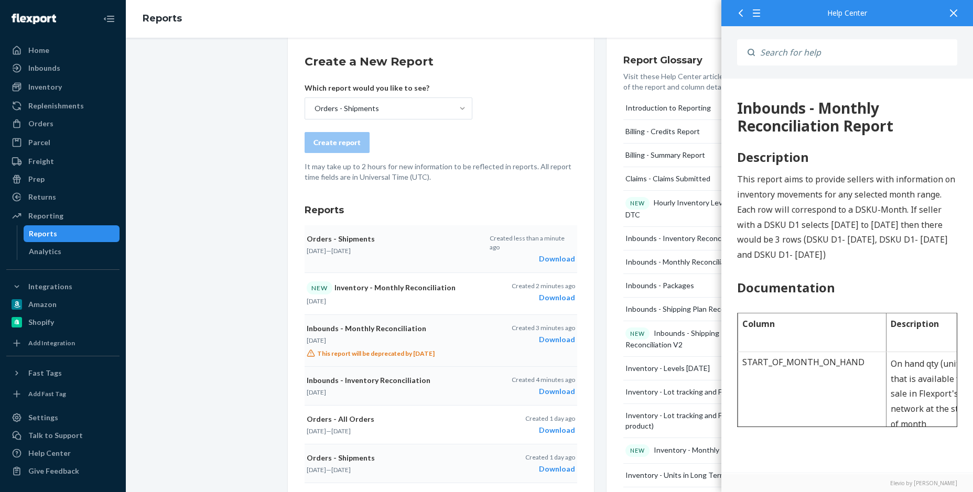
click at [434, 228] on button "Orders - Shipments [DATE] — [DATE] Created less than a minute ago Download" at bounding box center [441, 250] width 273 height 48
click at [38, 44] on div "Home" at bounding box center [62, 50] width 111 height 15
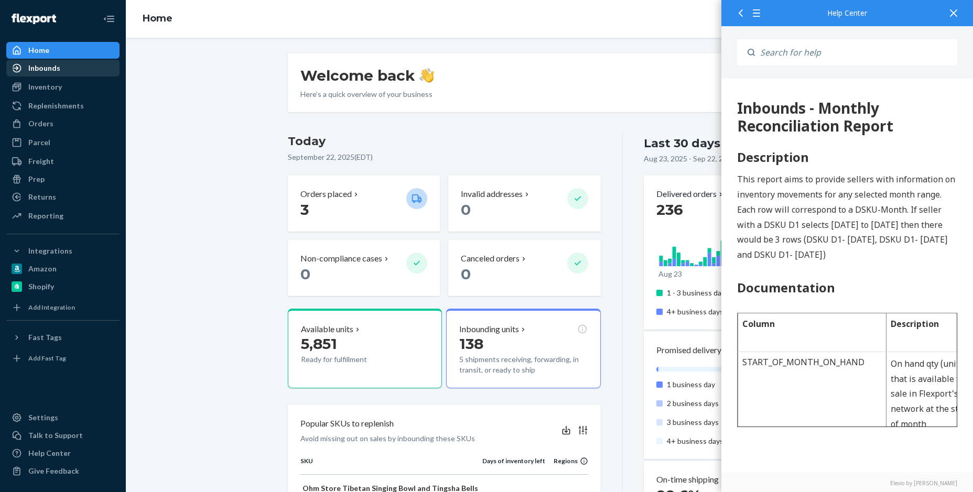
click at [37, 68] on div "Inbounds" at bounding box center [44, 68] width 32 height 10
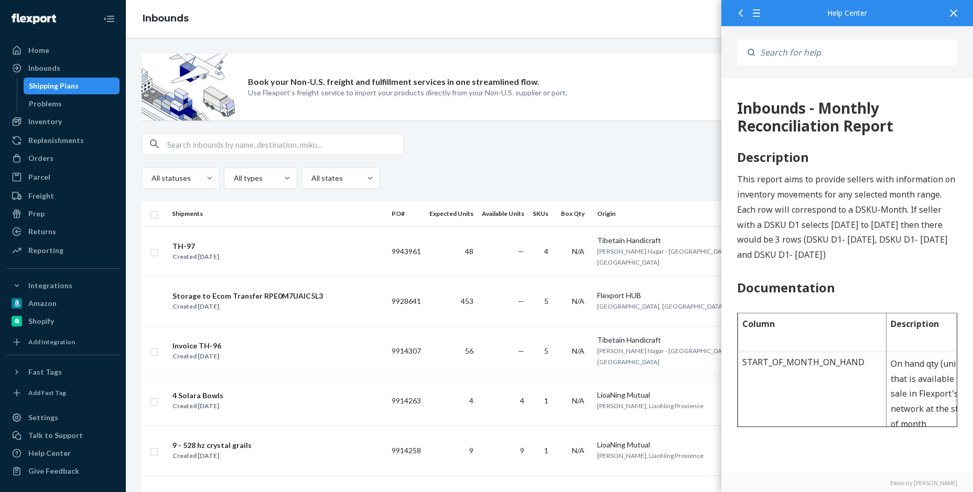
click at [955, 12] on icon at bounding box center [953, 12] width 7 height 7
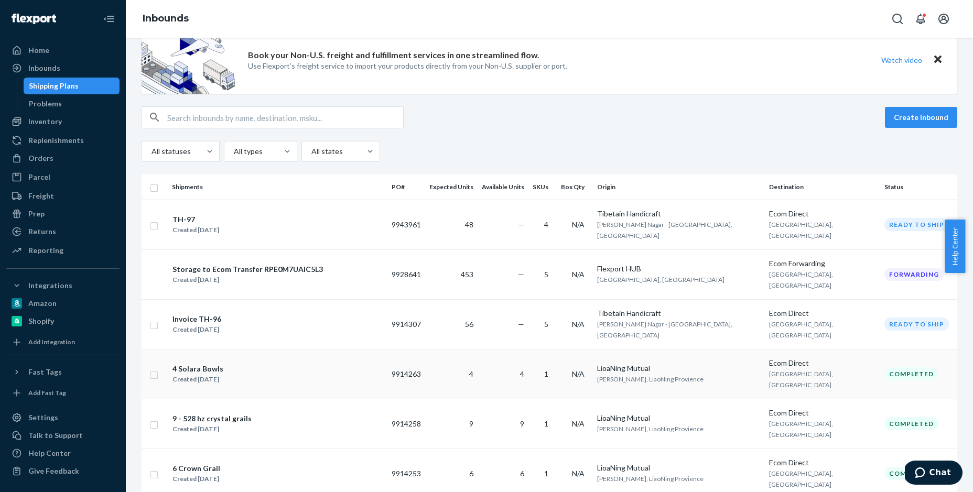
scroll to position [26, 0]
click at [198, 365] on div "4 Solara Bowls" at bounding box center [198, 370] width 51 height 10
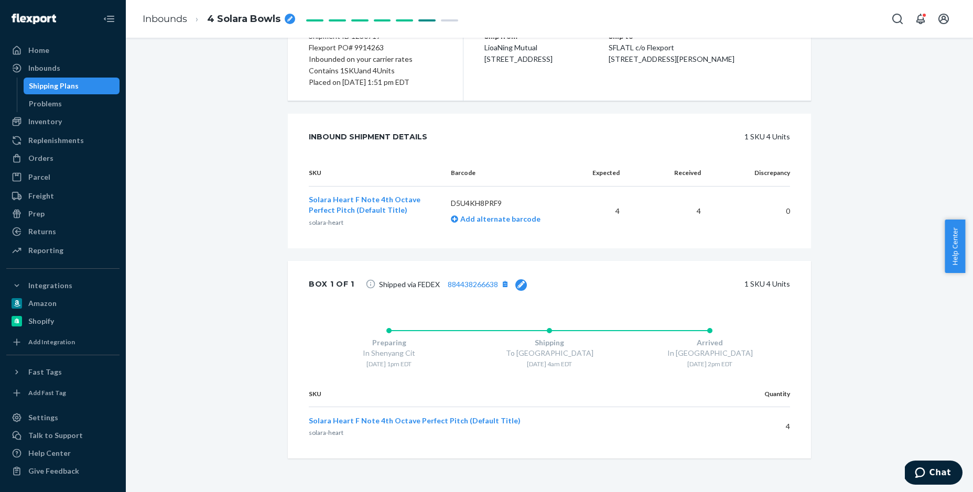
scroll to position [152, 0]
click at [46, 68] on div "Inbounds" at bounding box center [44, 68] width 32 height 10
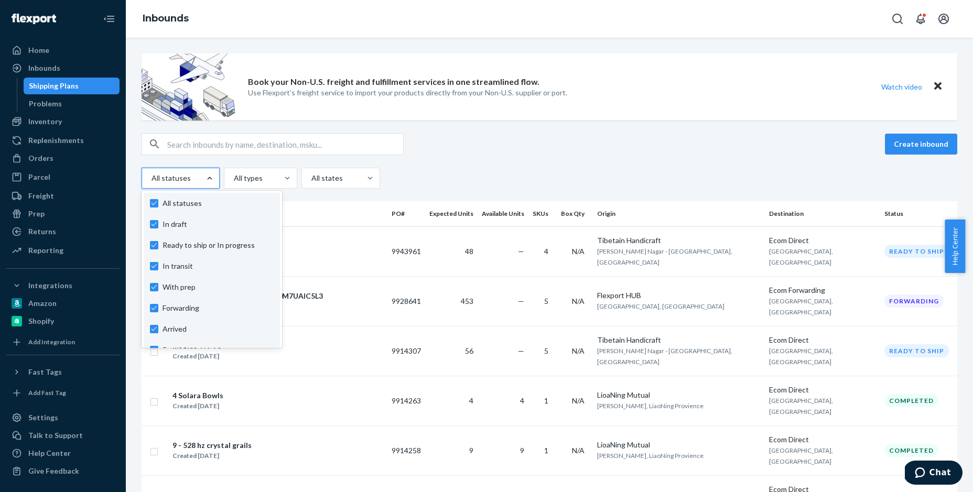
click at [200, 175] on div at bounding box center [209, 178] width 19 height 10
click at [152, 175] on input "option In draft focused, 1 of 10. 10 results available. Use Up and Down to choo…" at bounding box center [151, 178] width 1 height 10
click at [194, 203] on span "All statuses" at bounding box center [218, 203] width 111 height 10
checkbox input "false"
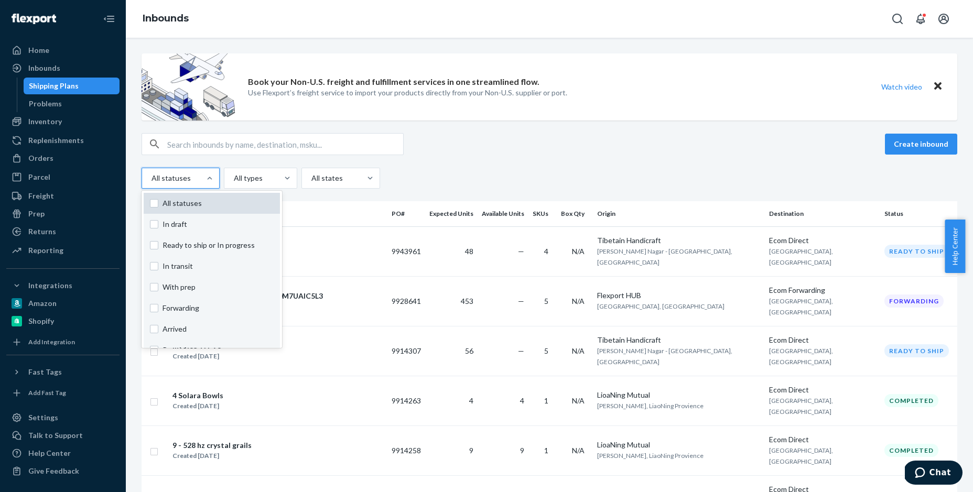
checkbox input "false"
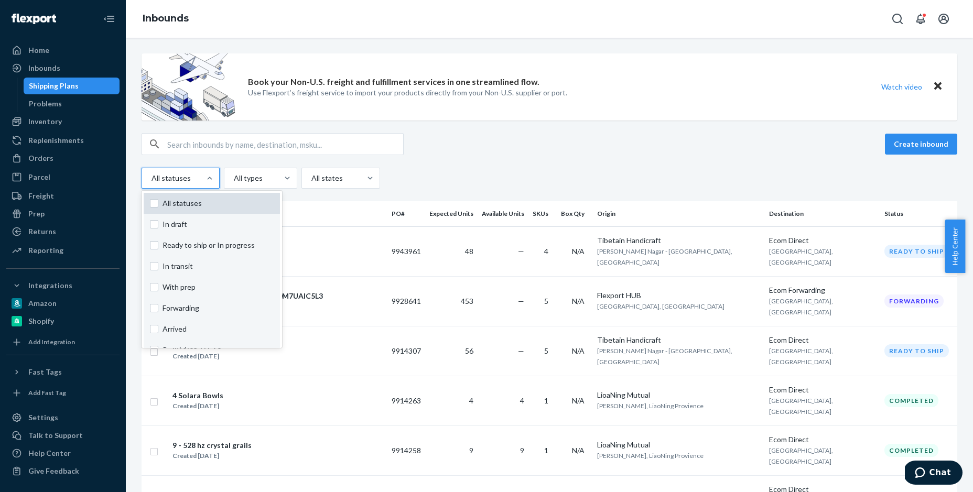
checkbox input "false"
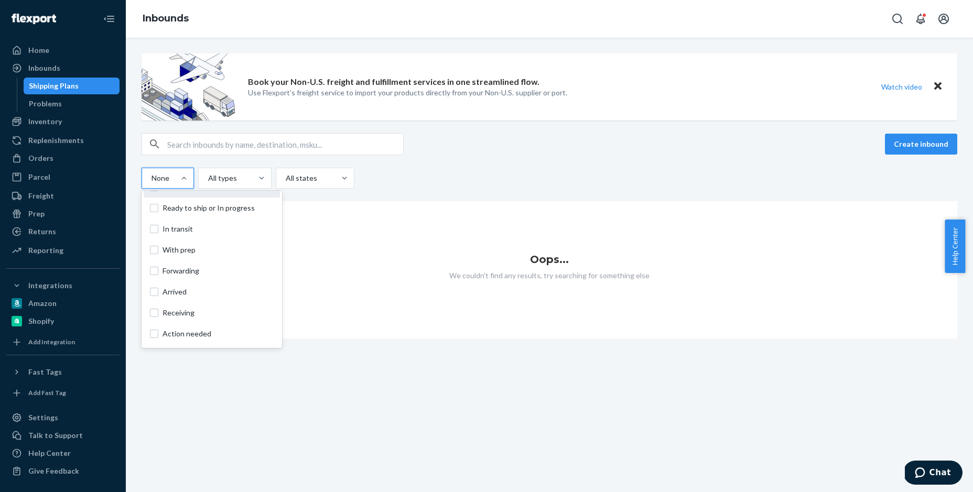
scroll to position [42, 0]
click at [153, 286] on label "Arrived" at bounding box center [212, 287] width 124 height 10
checkbox input "true"
click at [175, 201] on span "All statuses" at bounding box center [218, 203] width 111 height 10
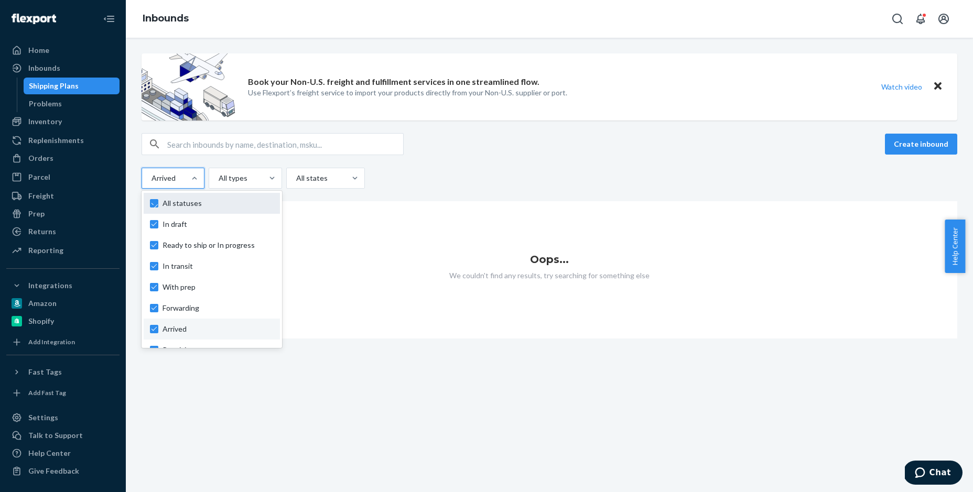
checkbox input "true"
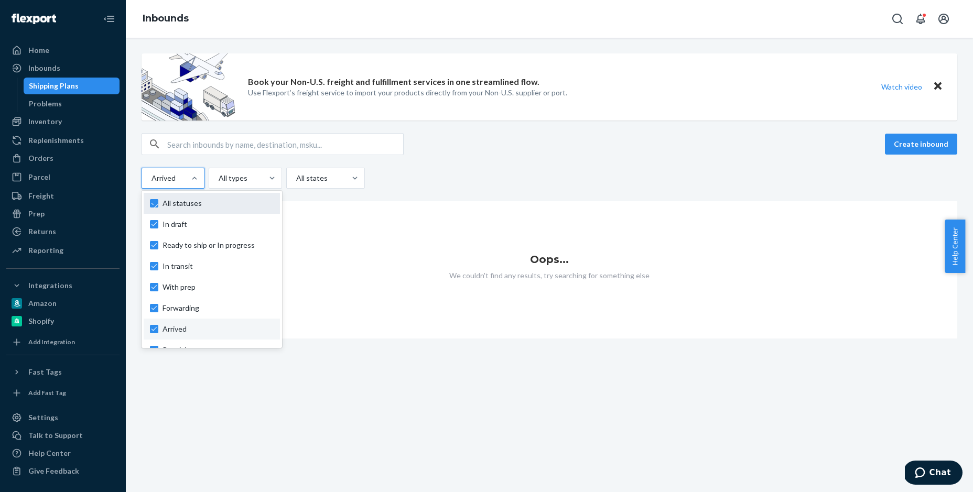
checkbox input "true"
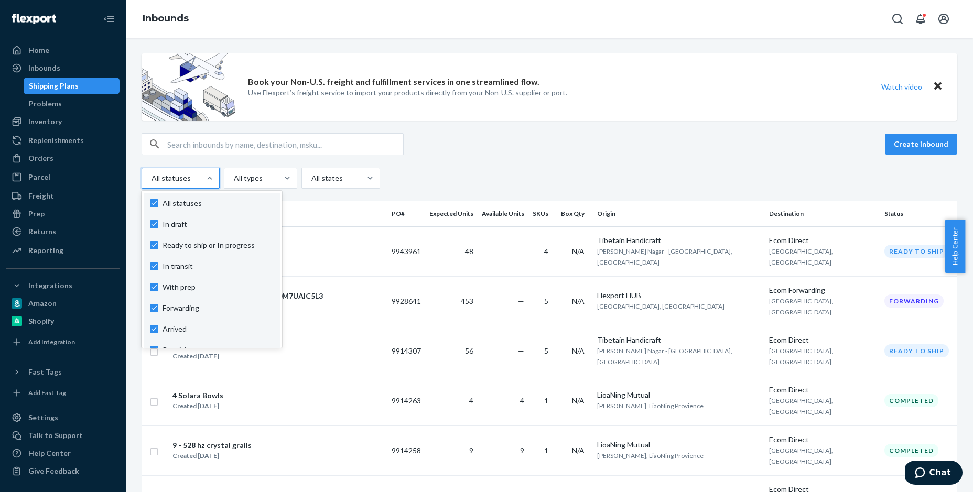
click at [446, 173] on div "option Arrived, selected. option In draft focused, 0 of 10. 10 results availabl…" at bounding box center [550, 178] width 816 height 21
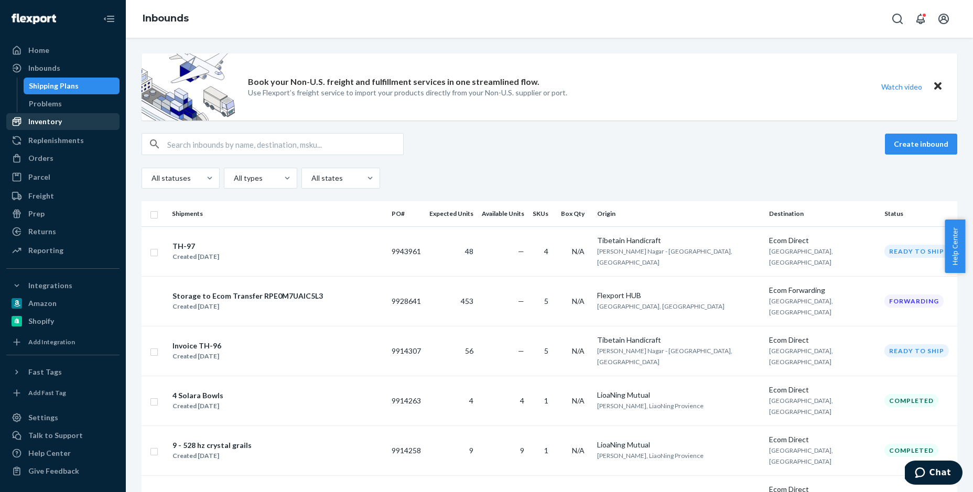
click at [50, 120] on div "Inventory" at bounding box center [45, 121] width 34 height 10
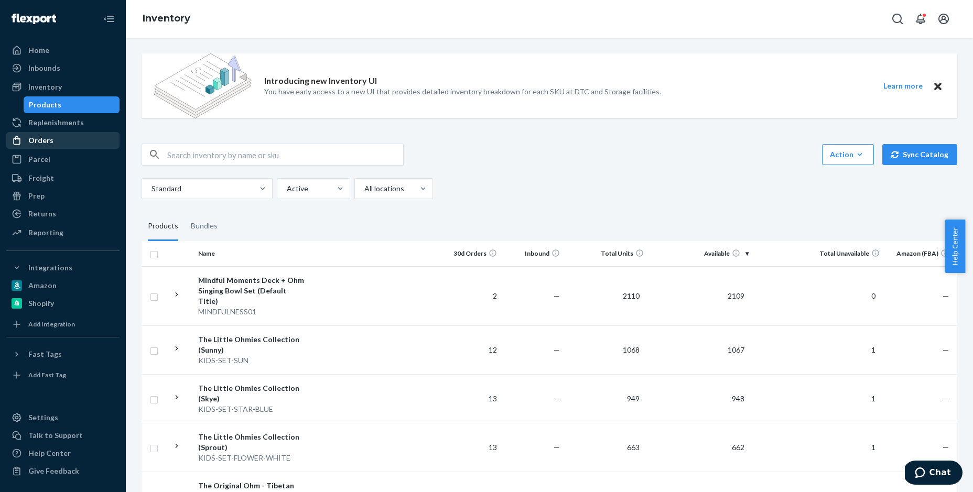
click at [16, 137] on icon at bounding box center [17, 140] width 10 height 10
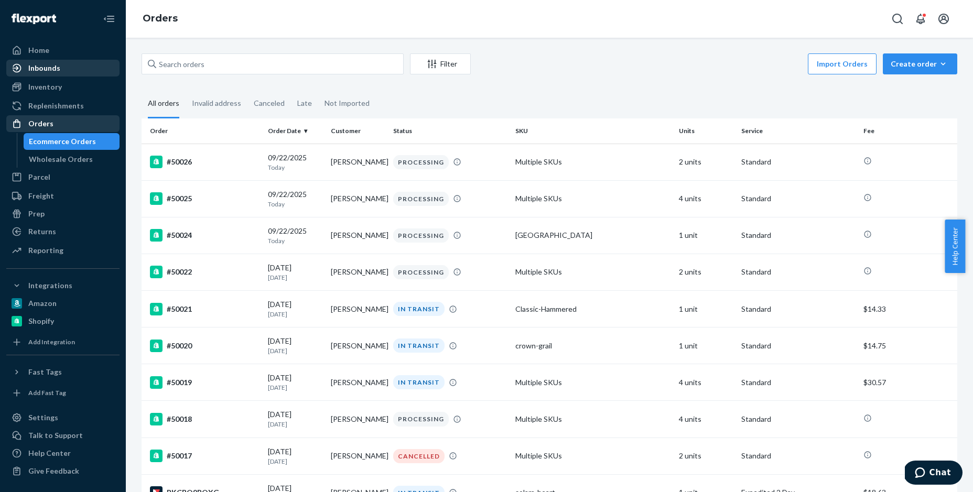
click at [44, 63] on div "Inbounds" at bounding box center [44, 68] width 32 height 10
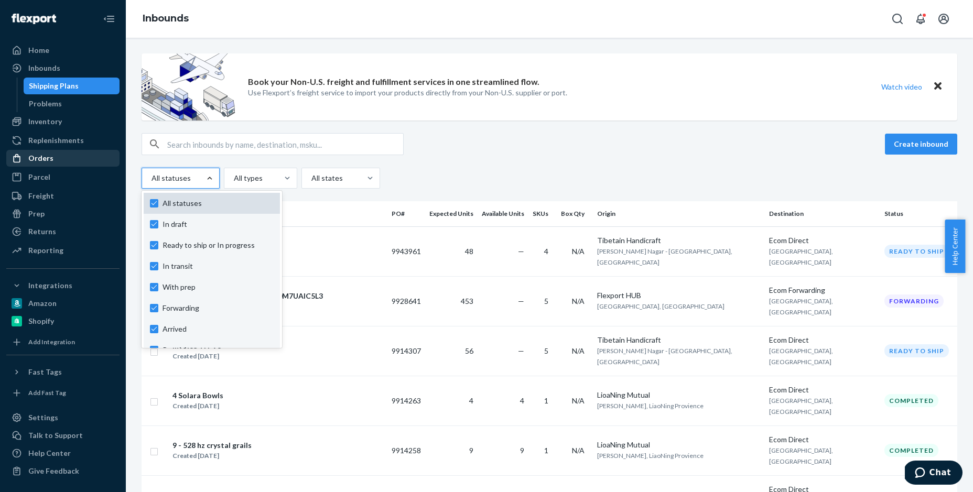
click at [185, 206] on span "All statuses" at bounding box center [218, 203] width 111 height 10
checkbox input "false"
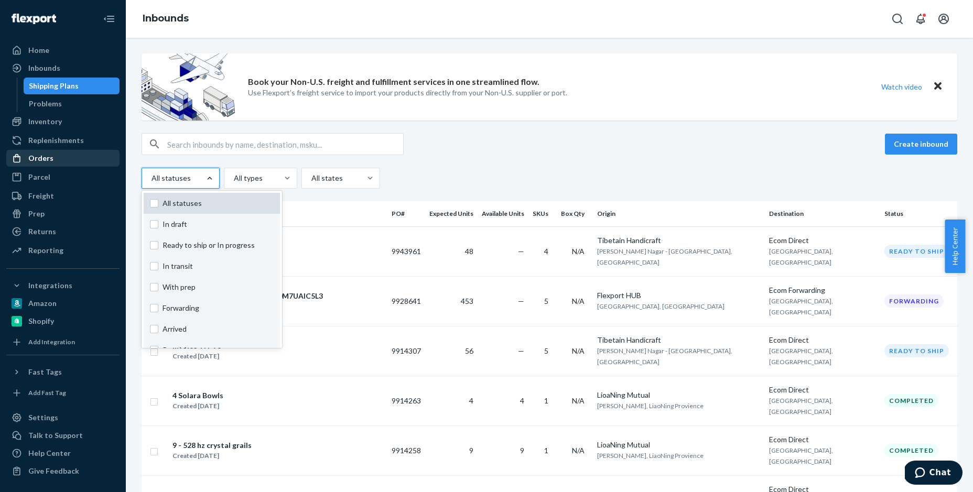
checkbox input "false"
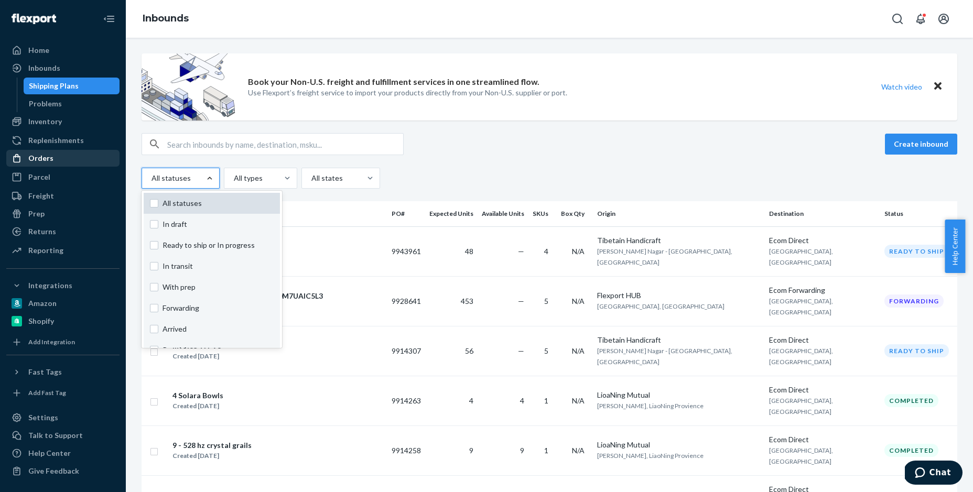
checkbox input "false"
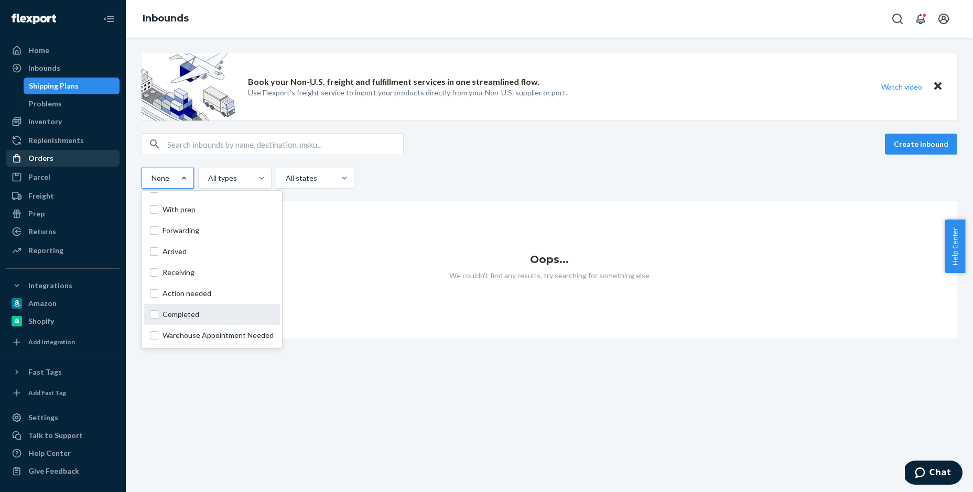
scroll to position [76, 0]
click at [183, 319] on span "Completed" at bounding box center [218, 316] width 111 height 10
checkbox input "true"
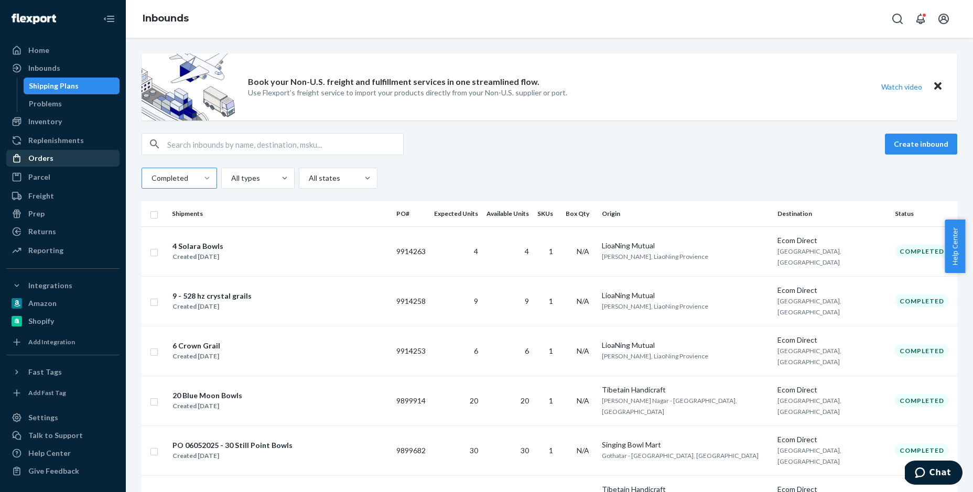
click at [466, 178] on div "Completed All types All states" at bounding box center [550, 178] width 816 height 21
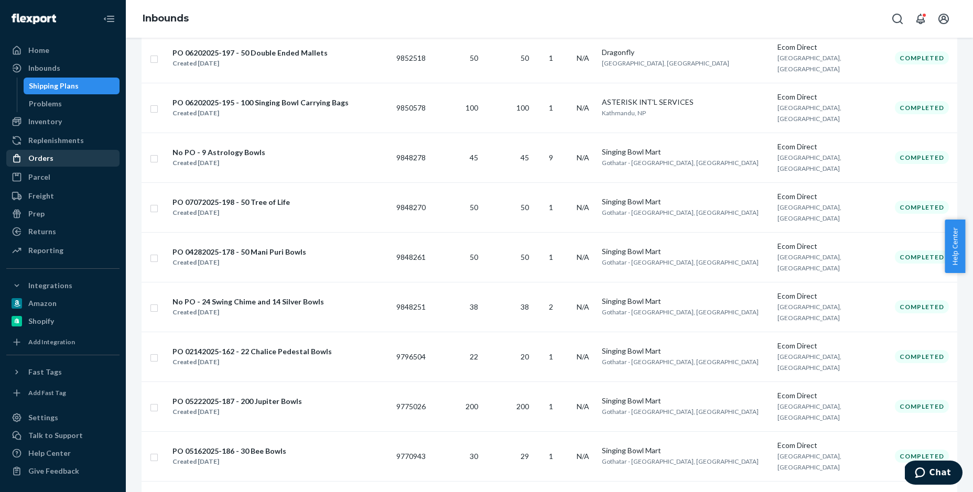
scroll to position [651, 0]
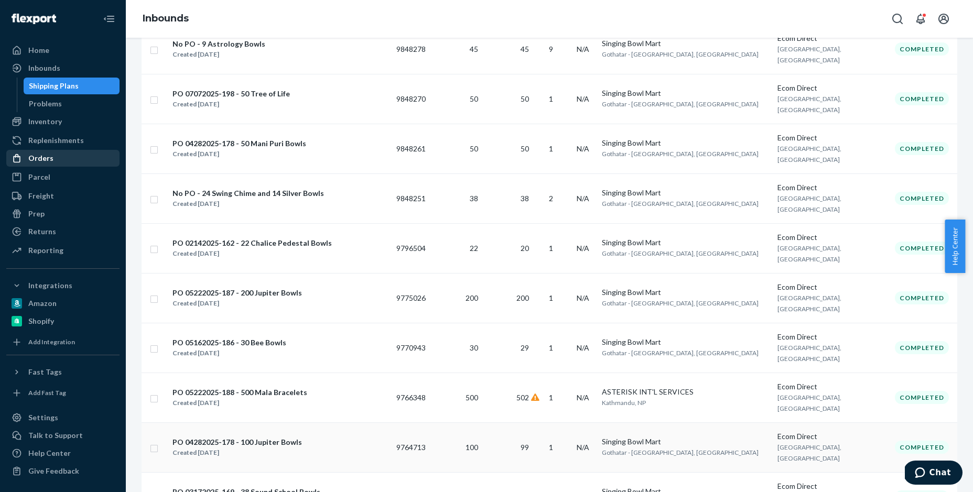
click at [430, 423] on td "9764713" at bounding box center [411, 448] width 38 height 50
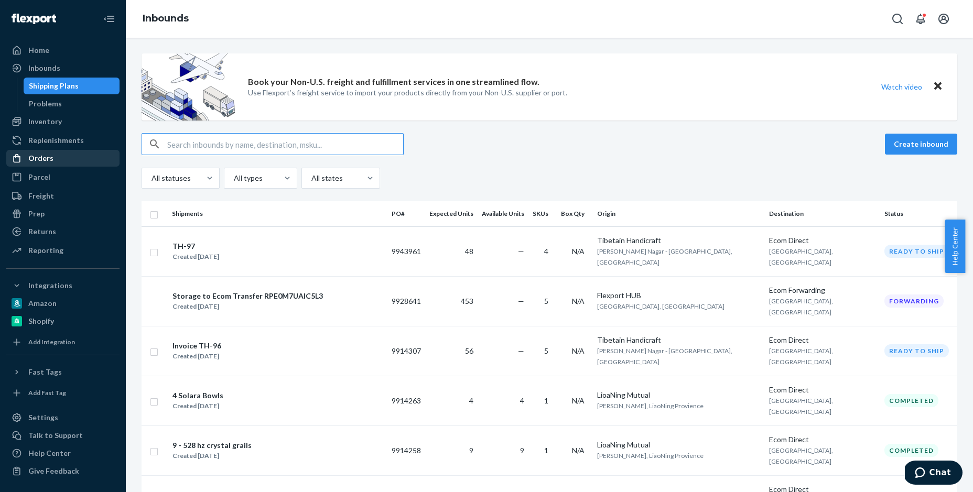
click at [809, 179] on div "All statuses All types All states" at bounding box center [550, 178] width 816 height 21
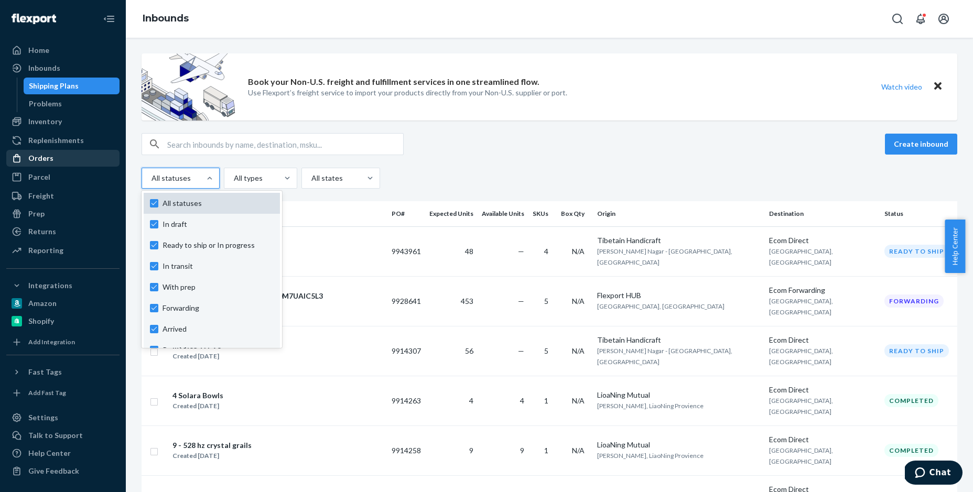
click at [167, 202] on span "All statuses" at bounding box center [218, 203] width 111 height 10
checkbox input "false"
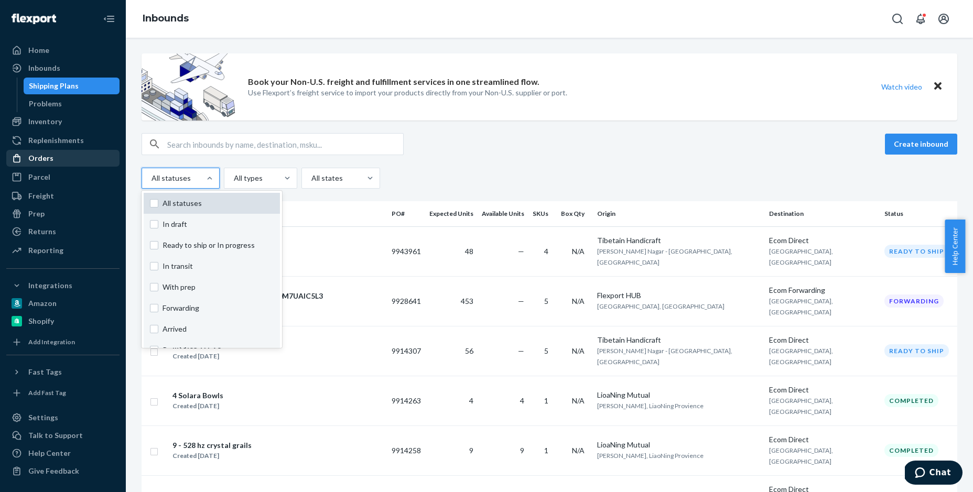
checkbox input "false"
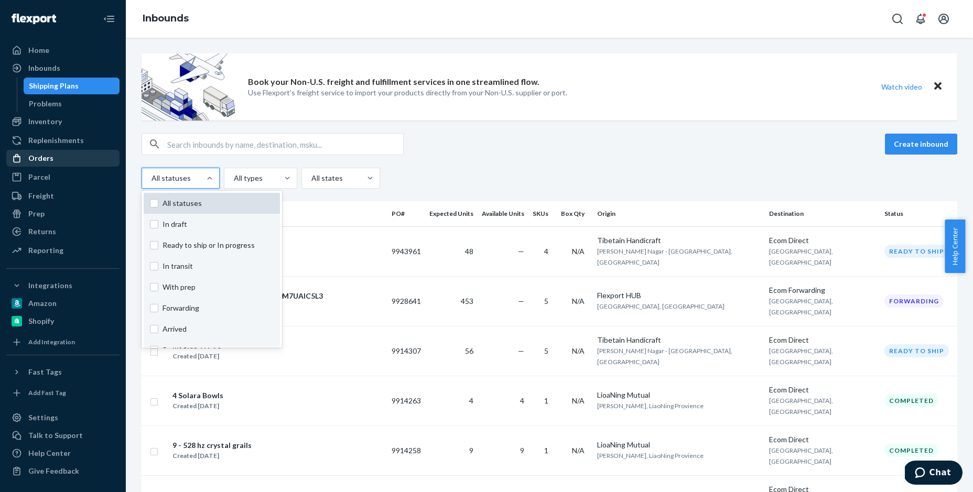
checkbox input "false"
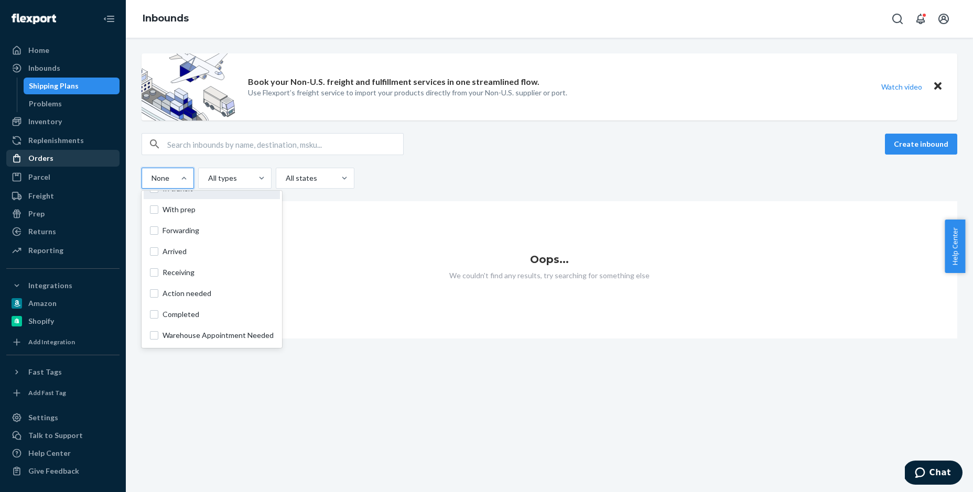
scroll to position [78, 0]
click at [168, 311] on span "Completed" at bounding box center [218, 314] width 111 height 10
checkbox input "true"
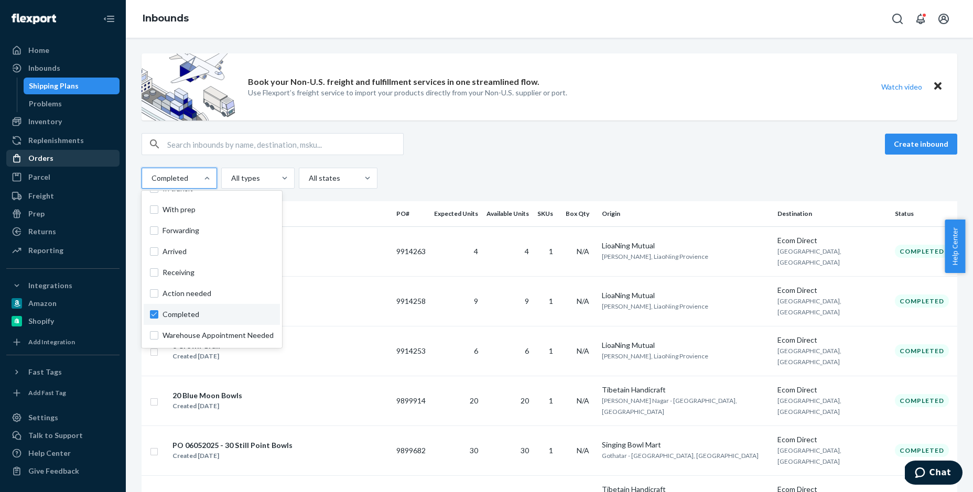
click at [591, 170] on div "option Completed, selected. option Completed focused, 0 of 10. 10 results avail…" at bounding box center [550, 178] width 816 height 21
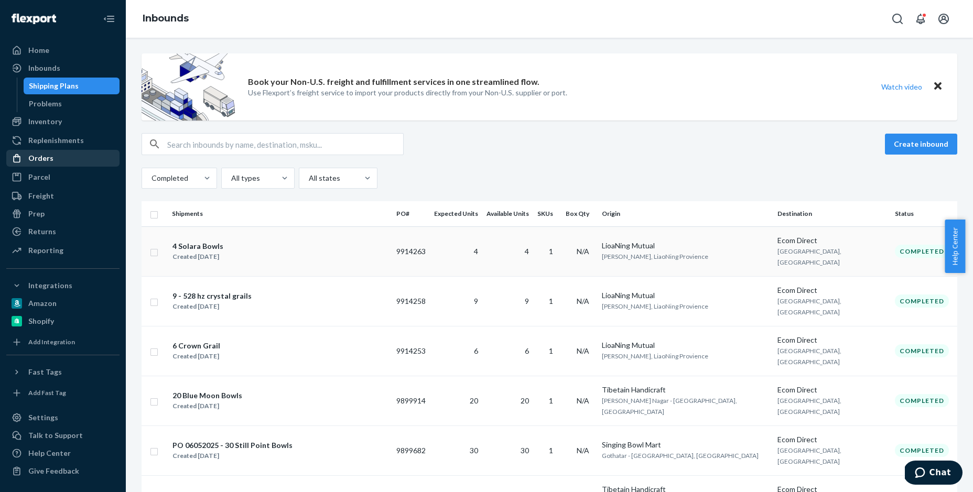
scroll to position [0, 0]
